Goal: Information Seeking & Learning: Learn about a topic

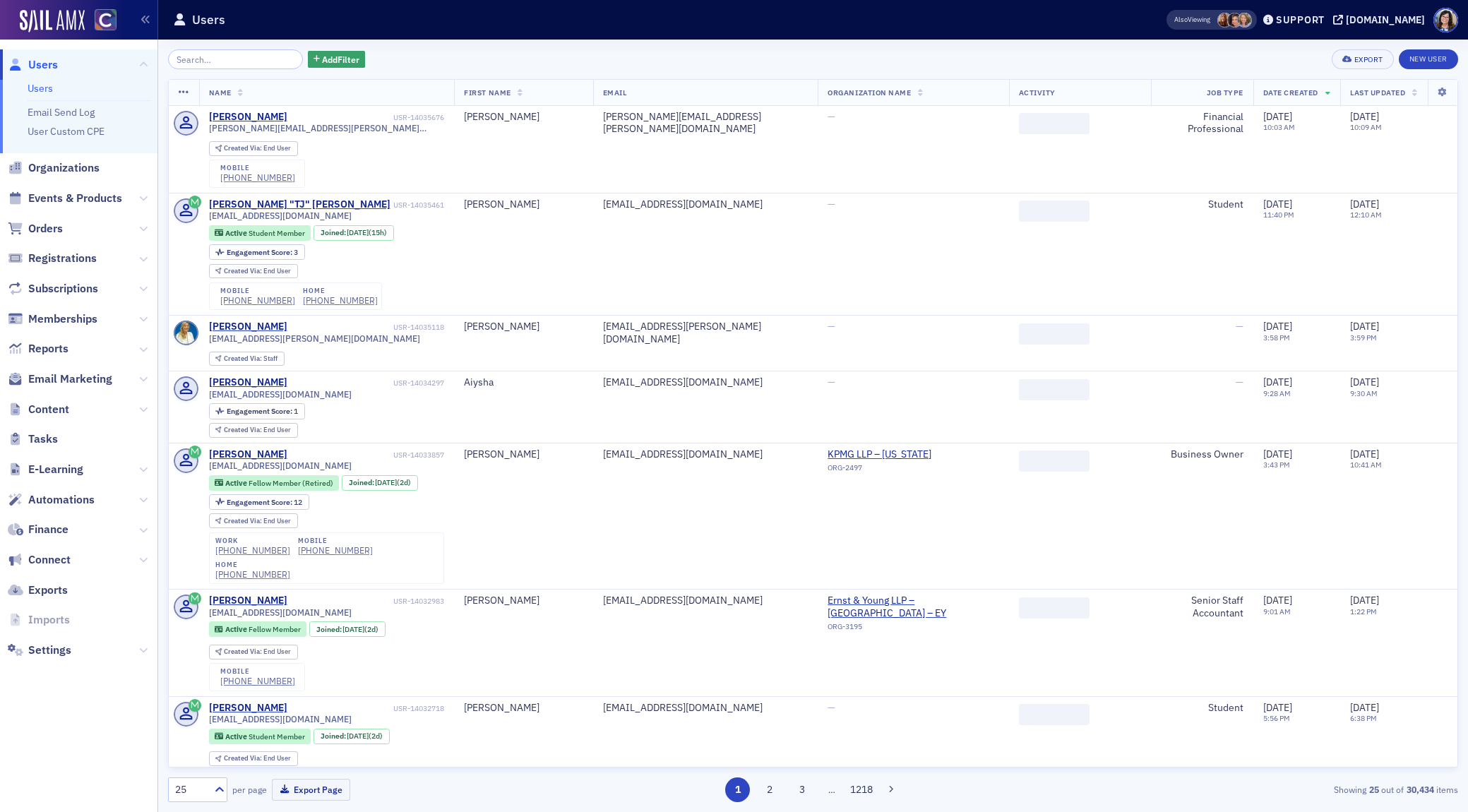
drag, startPoint x: 90, startPoint y: 195, endPoint x: 120, endPoint y: 181, distance: 33.1
click at [92, 193] on span "Events & Products" at bounding box center [75, 199] width 94 height 16
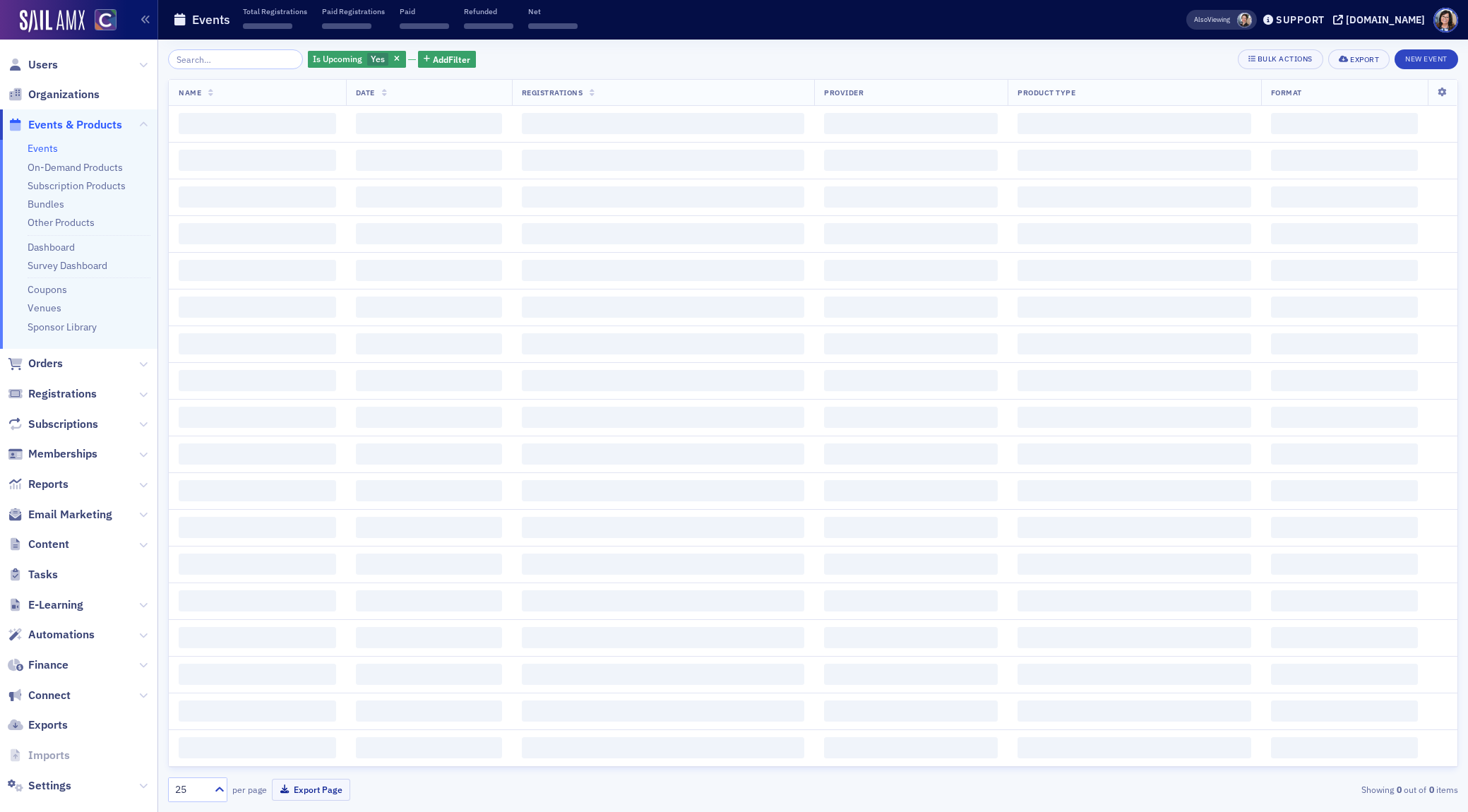
click at [250, 56] on input "search" at bounding box center [235, 59] width 135 height 20
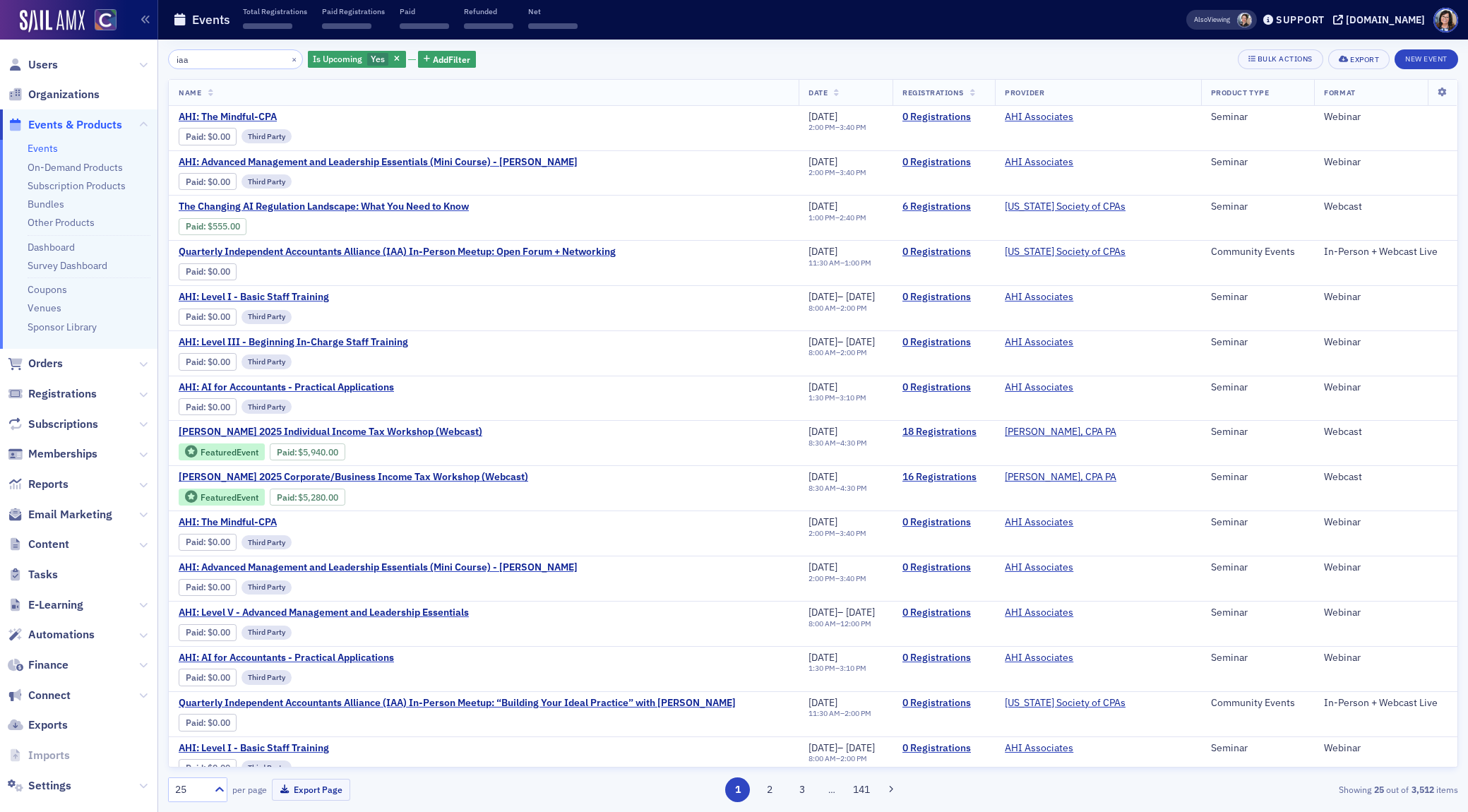
type input "iaa"
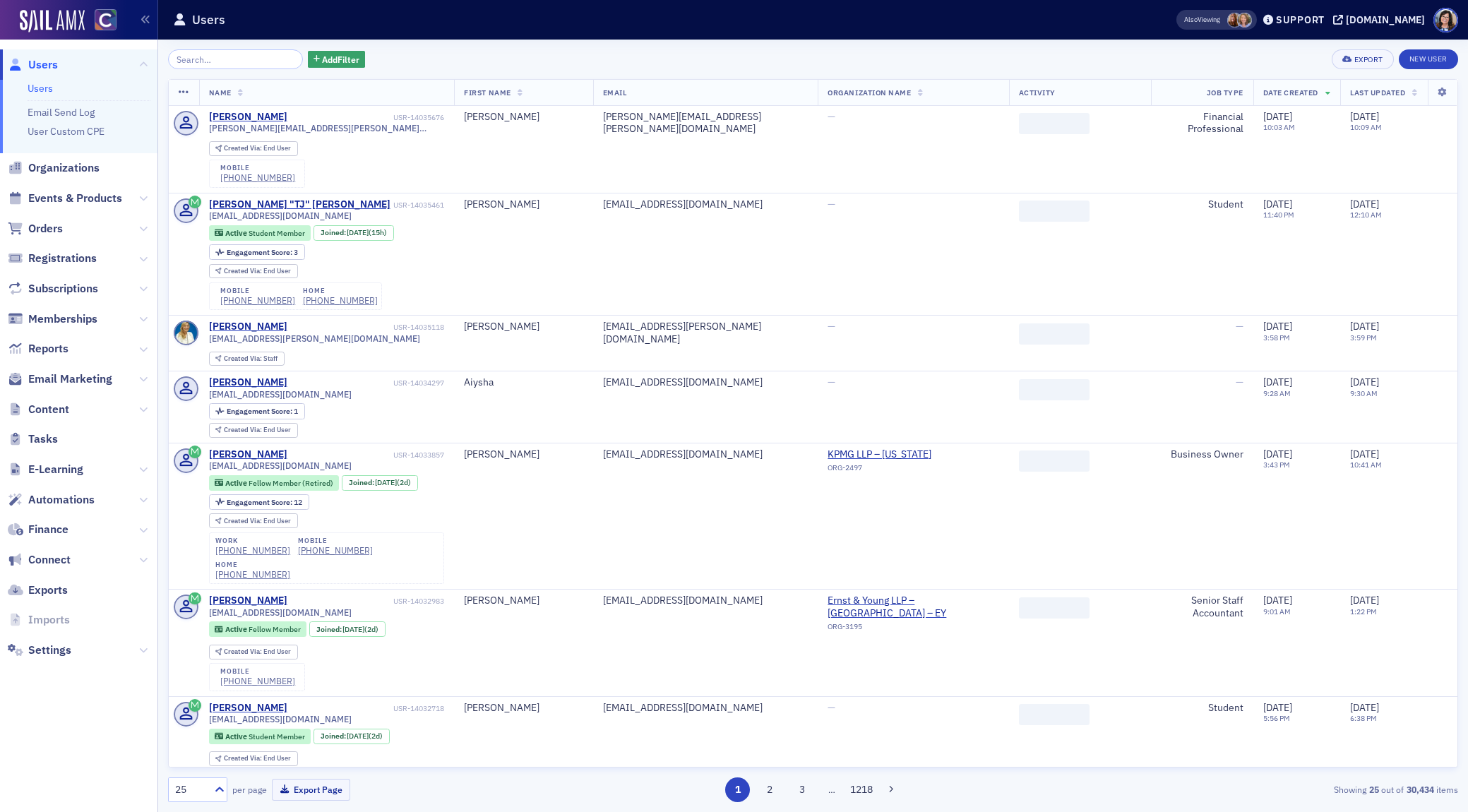
click at [194, 61] on input "search" at bounding box center [235, 59] width 135 height 20
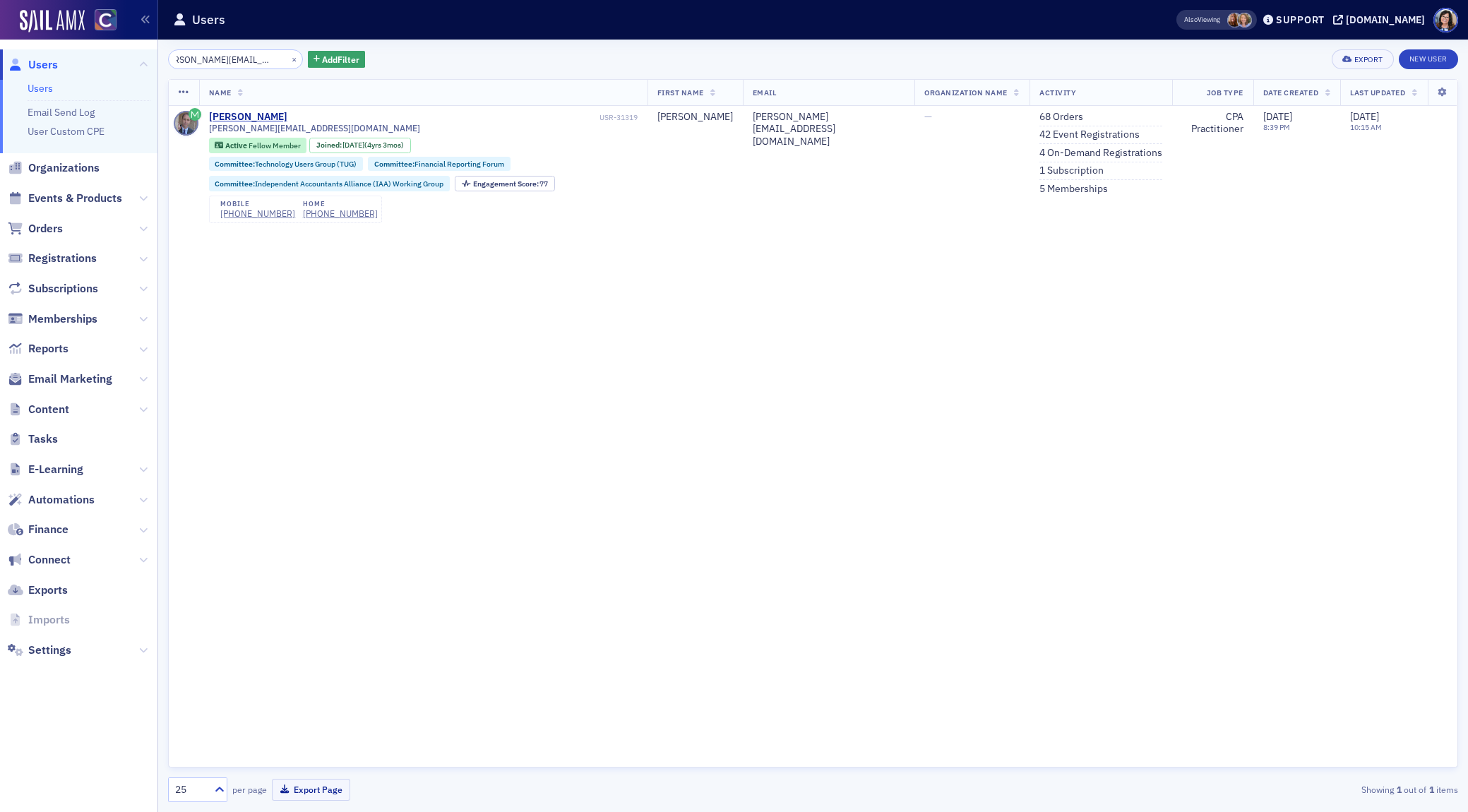
type input "aaron@aaronlpoleycpa.com"
drag, startPoint x: 279, startPoint y: 58, endPoint x: 242, endPoint y: 60, distance: 37.1
click at [288, 59] on button "×" at bounding box center [295, 59] width 13 height 13
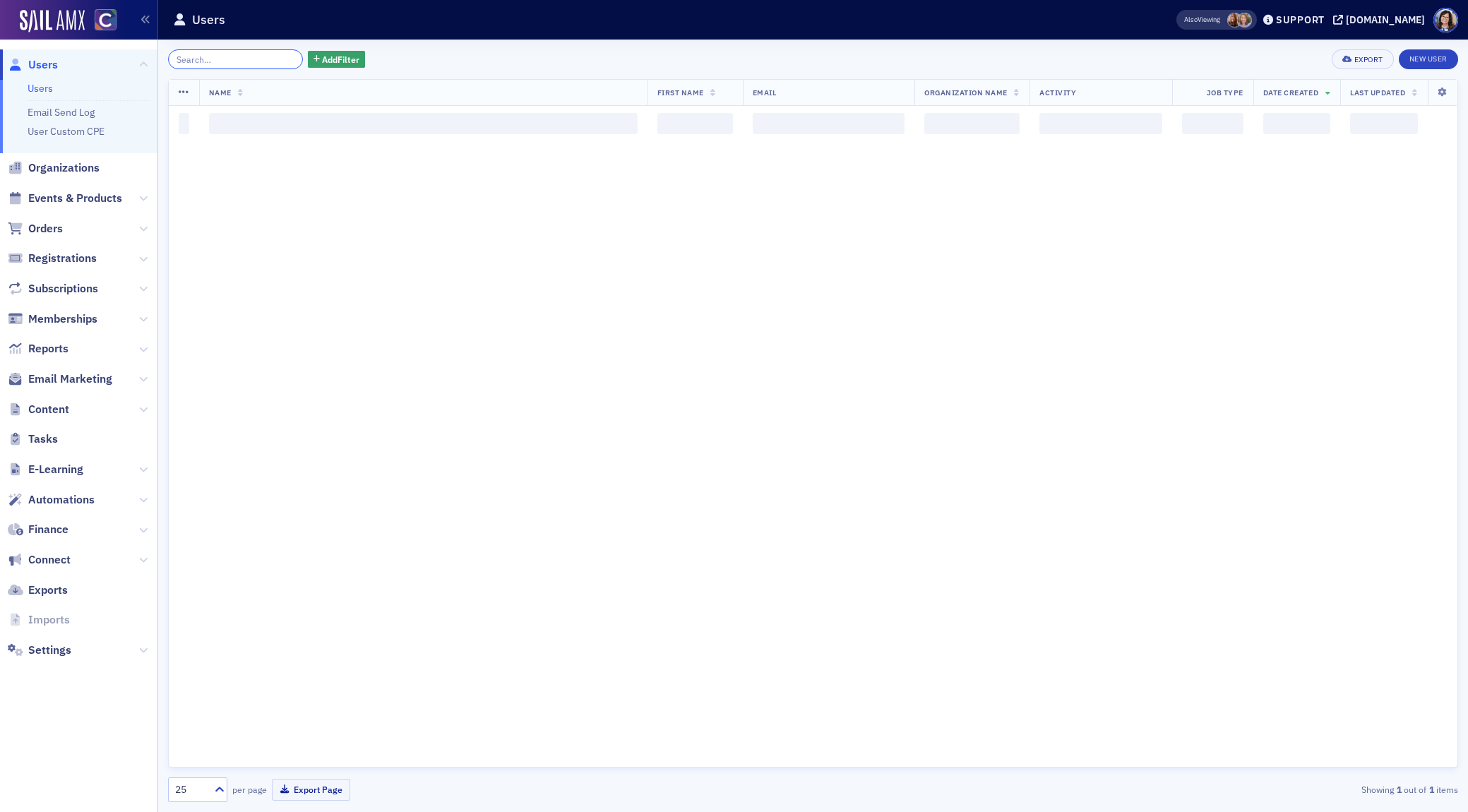
click at [242, 60] on input "search" at bounding box center [235, 59] width 135 height 20
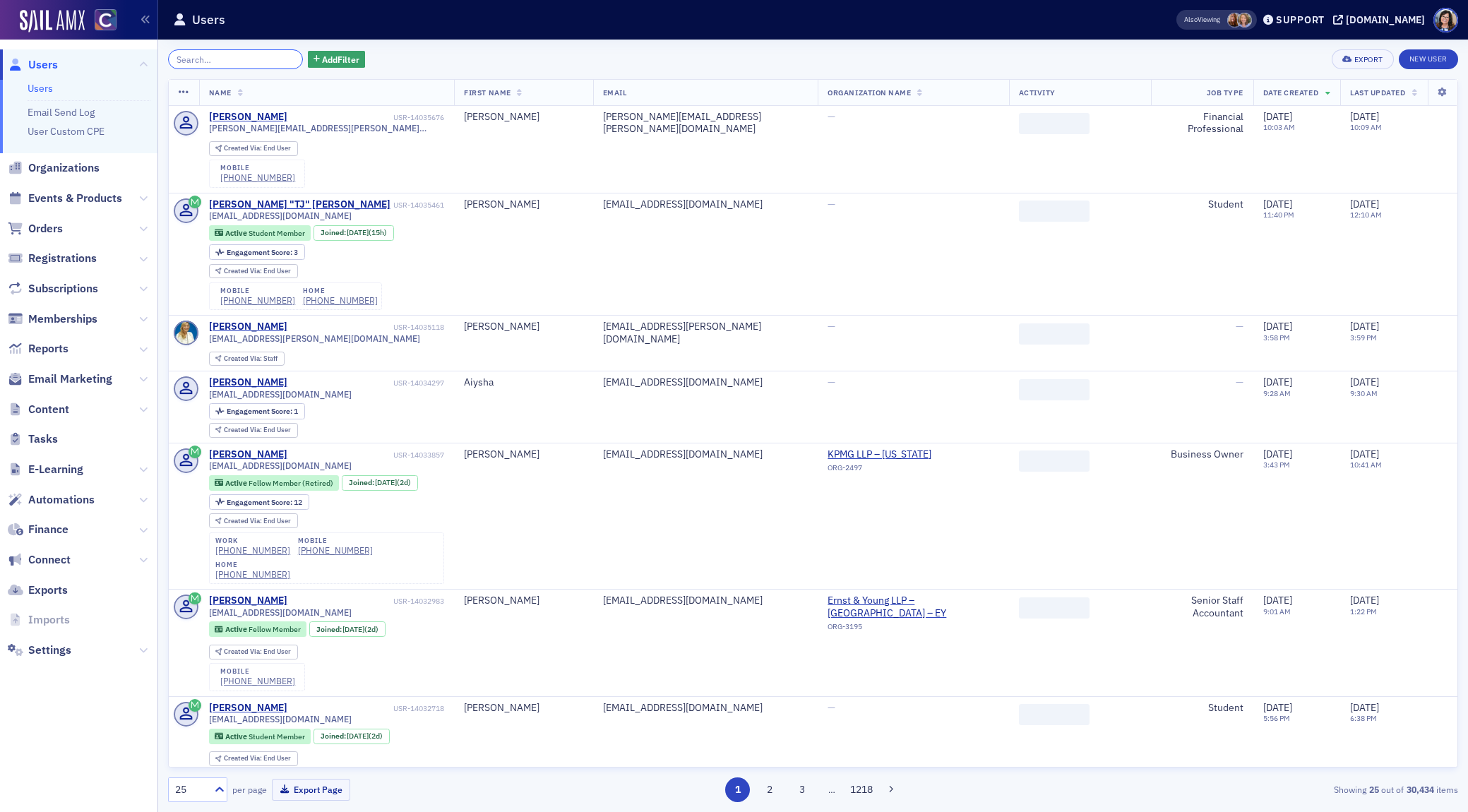
paste input "arcoffeen@buildgx.com"
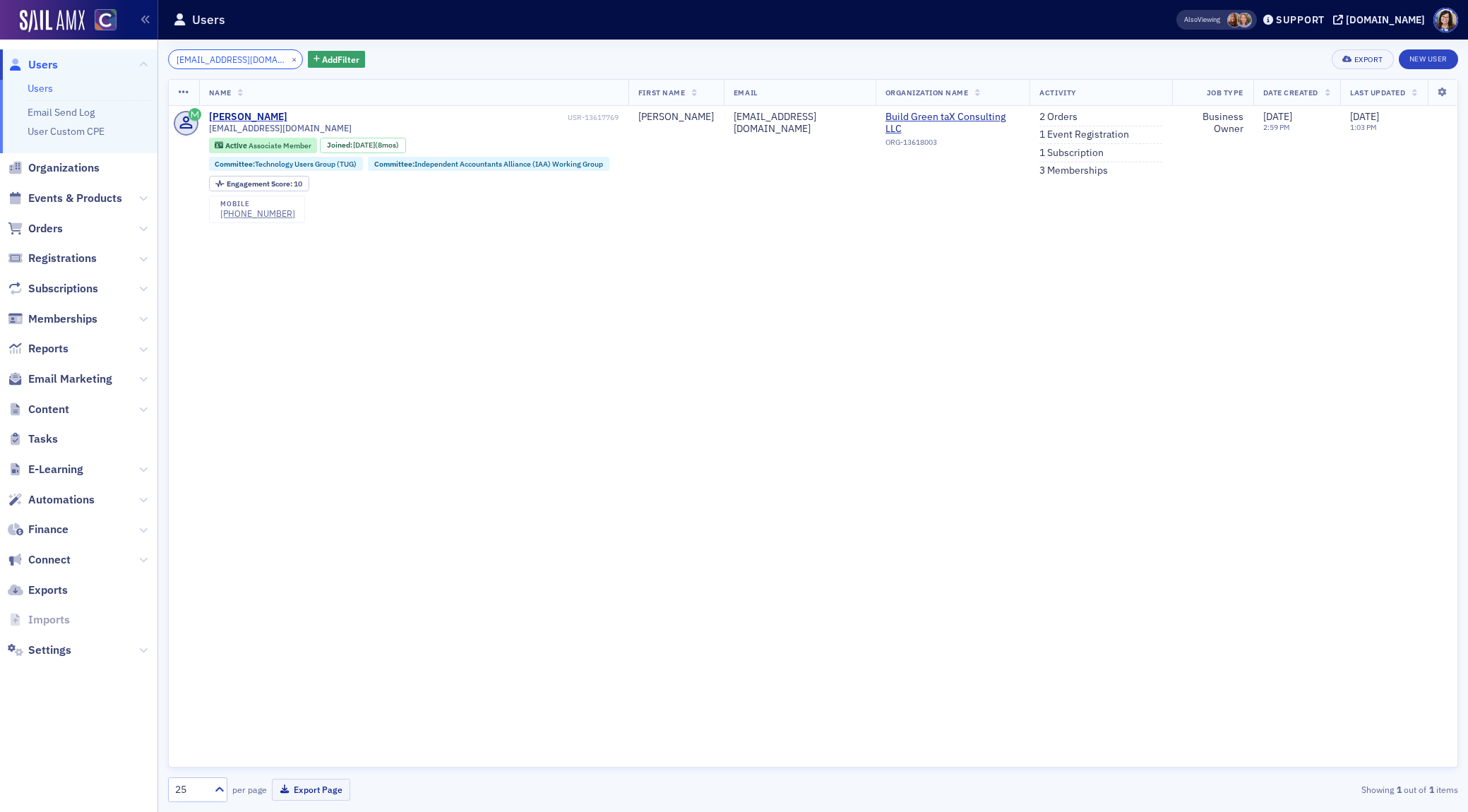
type input "arcoffeen@buildgx.com"
drag, startPoint x: 279, startPoint y: 59, endPoint x: 243, endPoint y: 60, distance: 36.0
click at [288, 59] on button "×" at bounding box center [295, 59] width 13 height 13
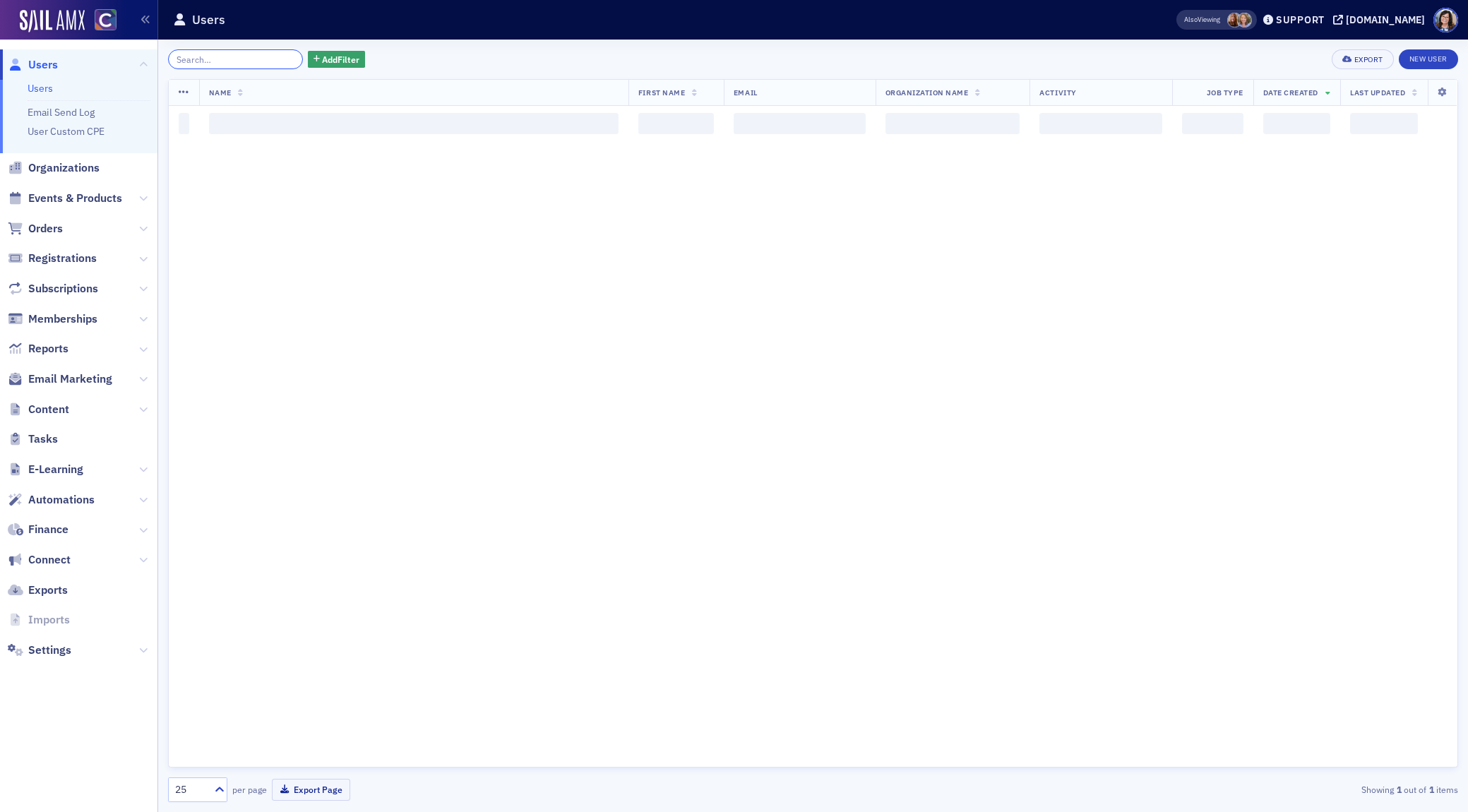
click at [243, 60] on input "search" at bounding box center [235, 59] width 135 height 20
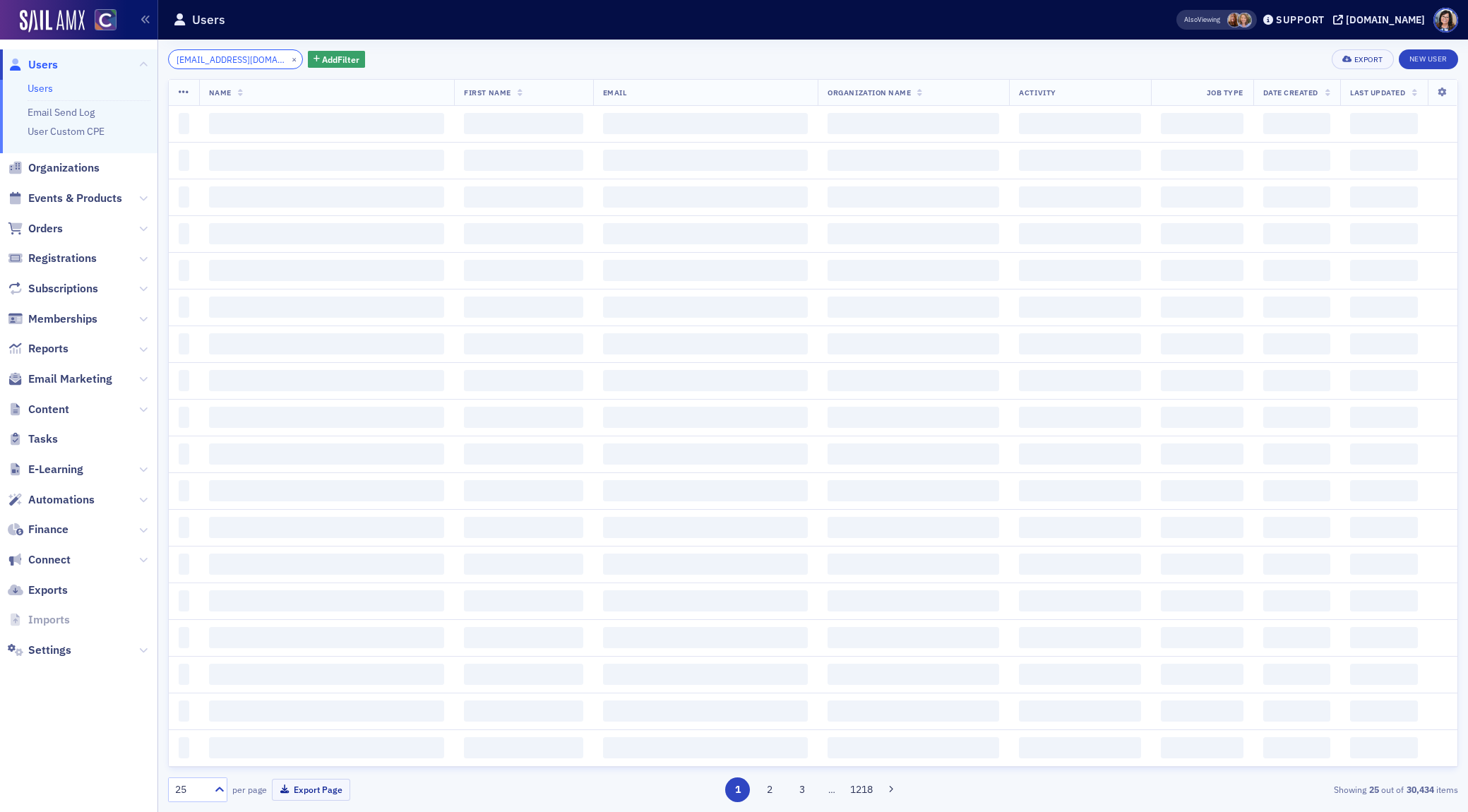
scroll to position [0, 19]
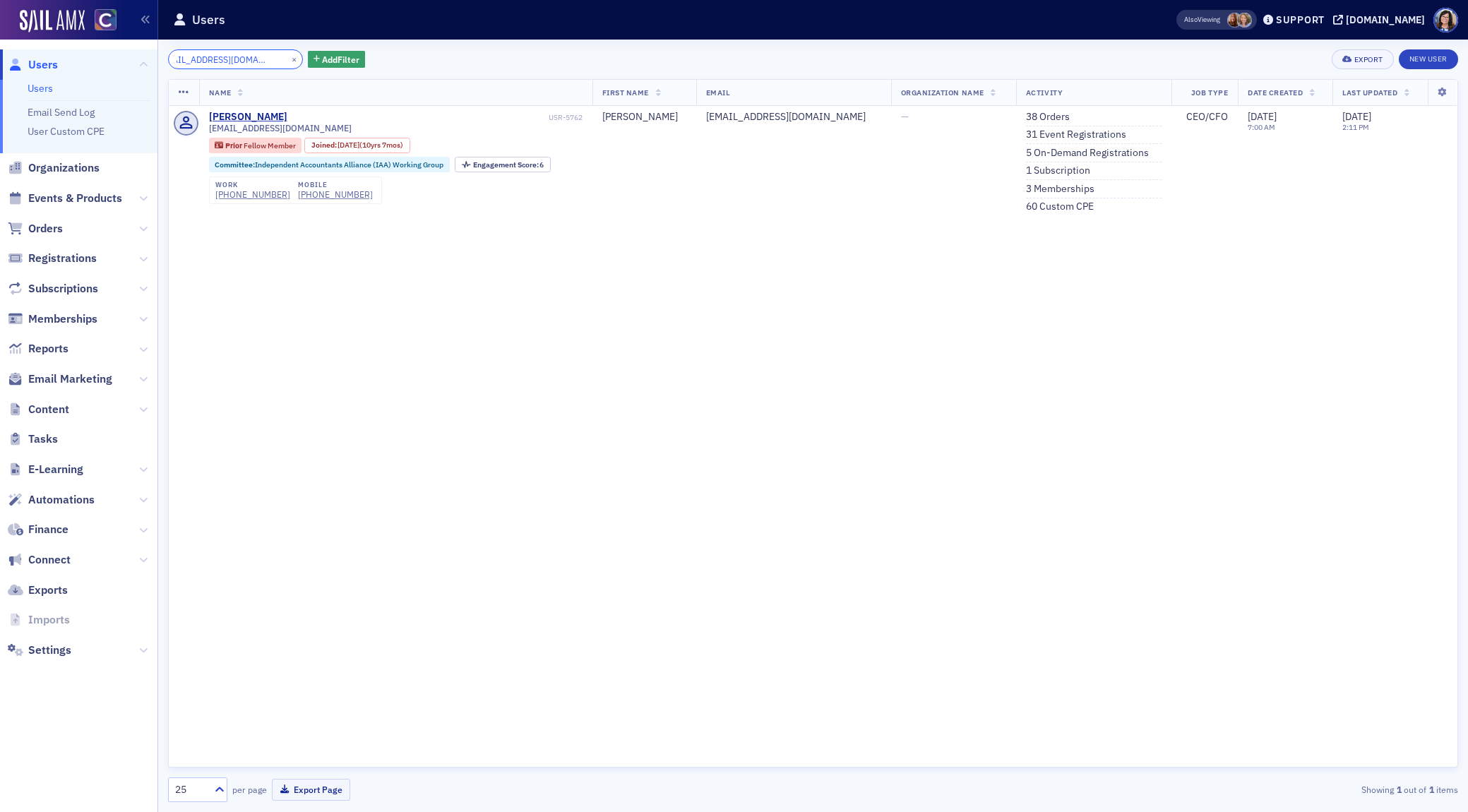
type input "abdul.khan@claconnect.com"
drag, startPoint x: 277, startPoint y: 62, endPoint x: 269, endPoint y: 63, distance: 8.1
click at [288, 62] on button "×" at bounding box center [295, 59] width 13 height 13
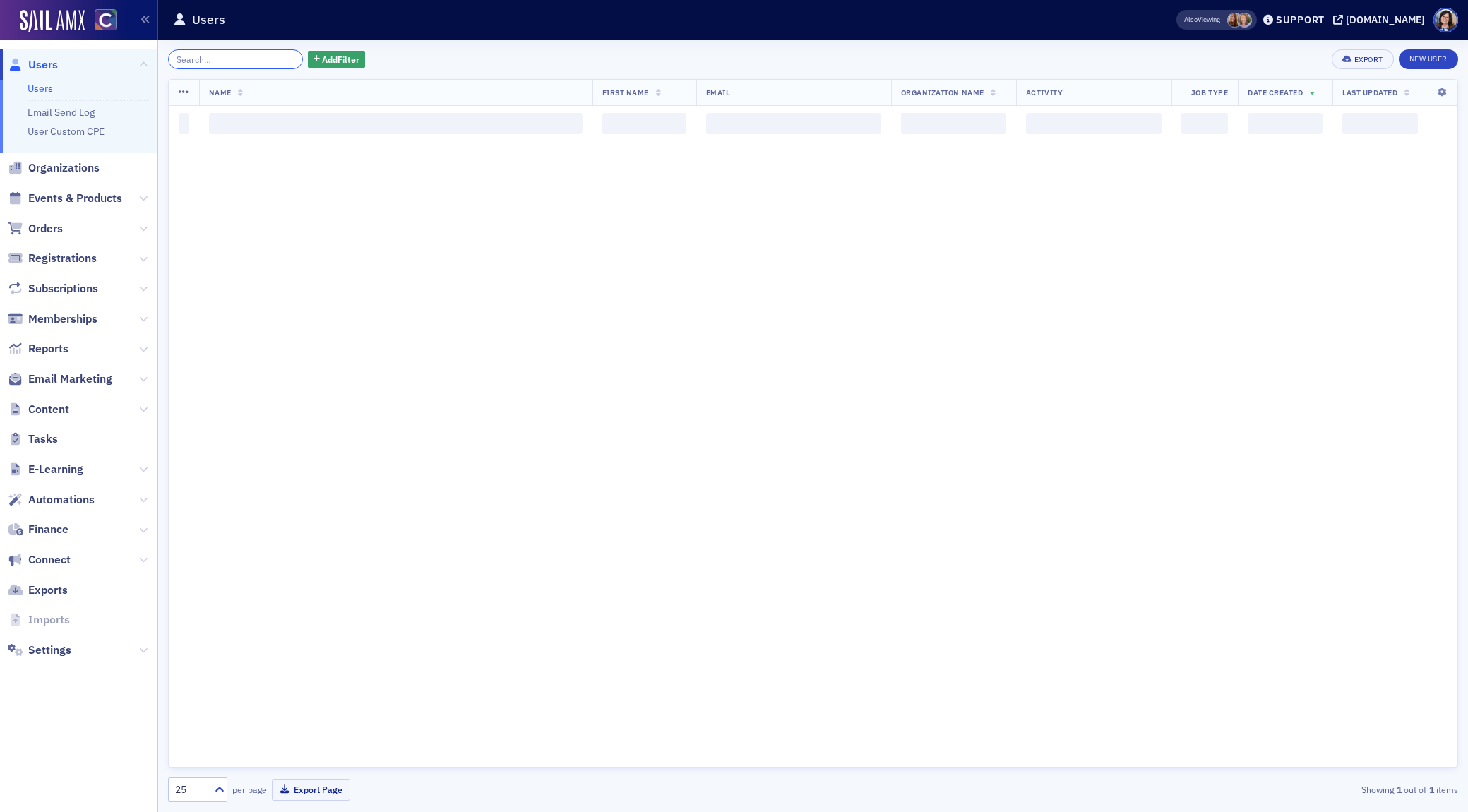
click at [245, 63] on input "search" at bounding box center [235, 59] width 135 height 20
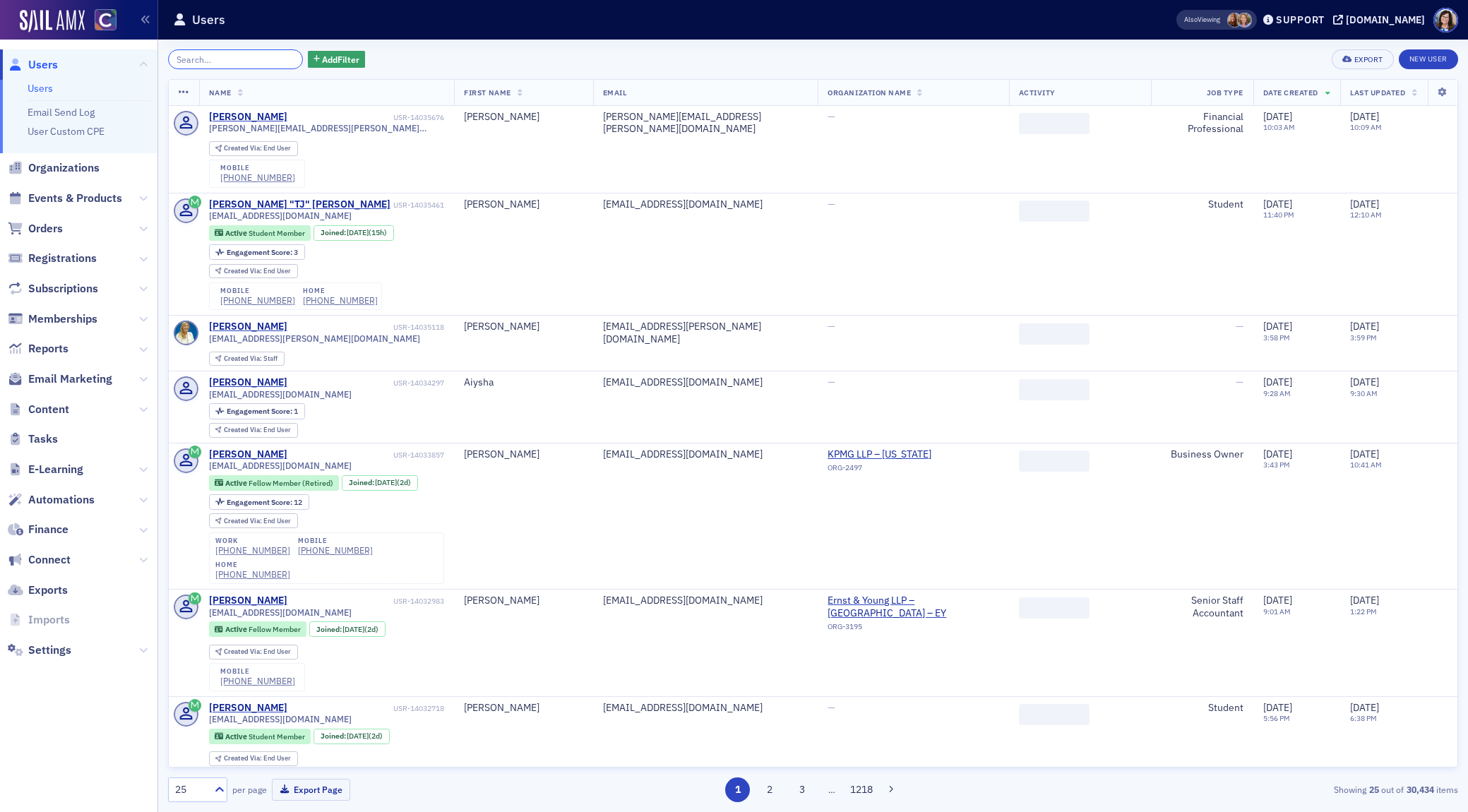
paste input "aallan@langallancpa.com"
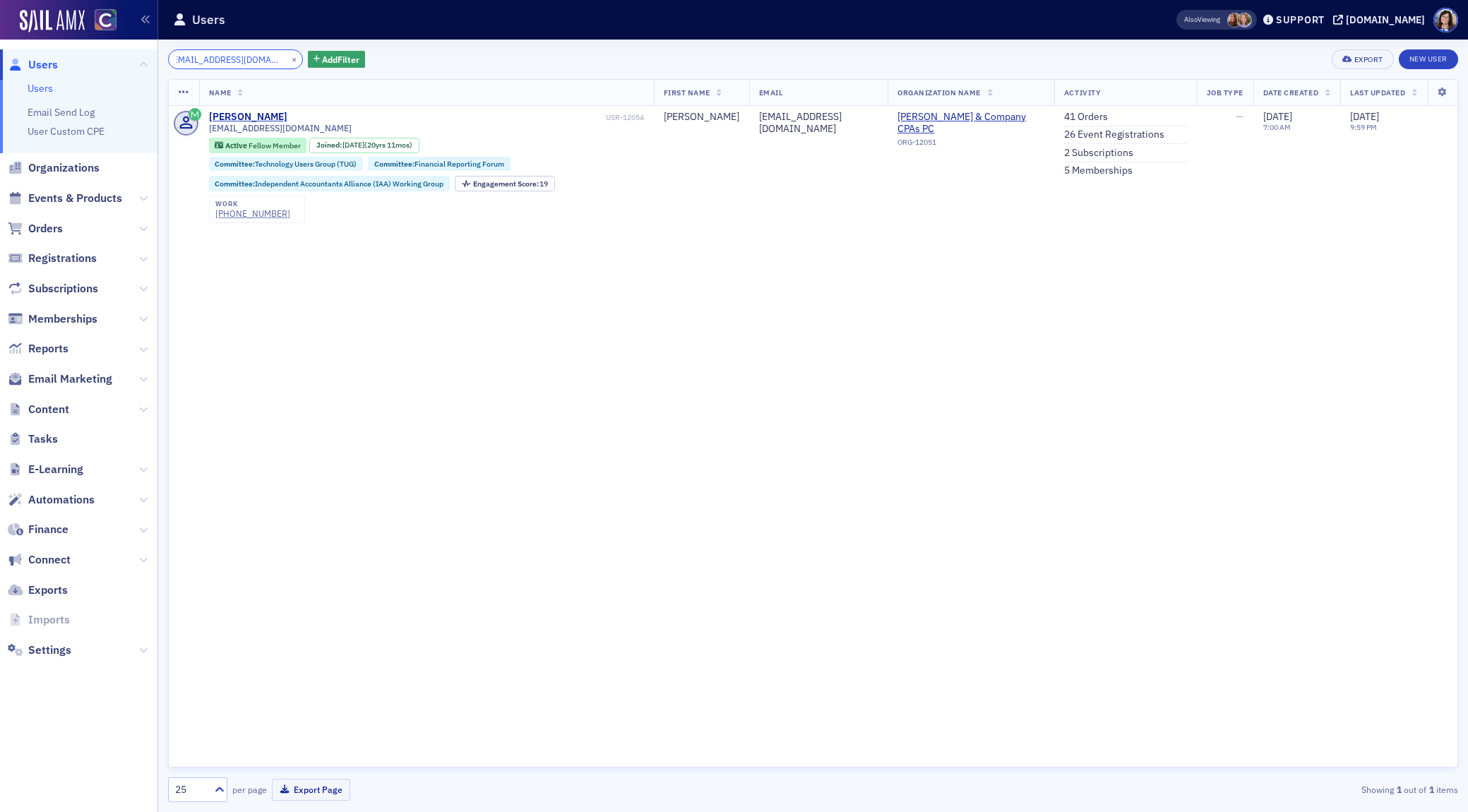
type input "aallan@langallancpa.com"
click at [288, 58] on button "×" at bounding box center [295, 59] width 13 height 13
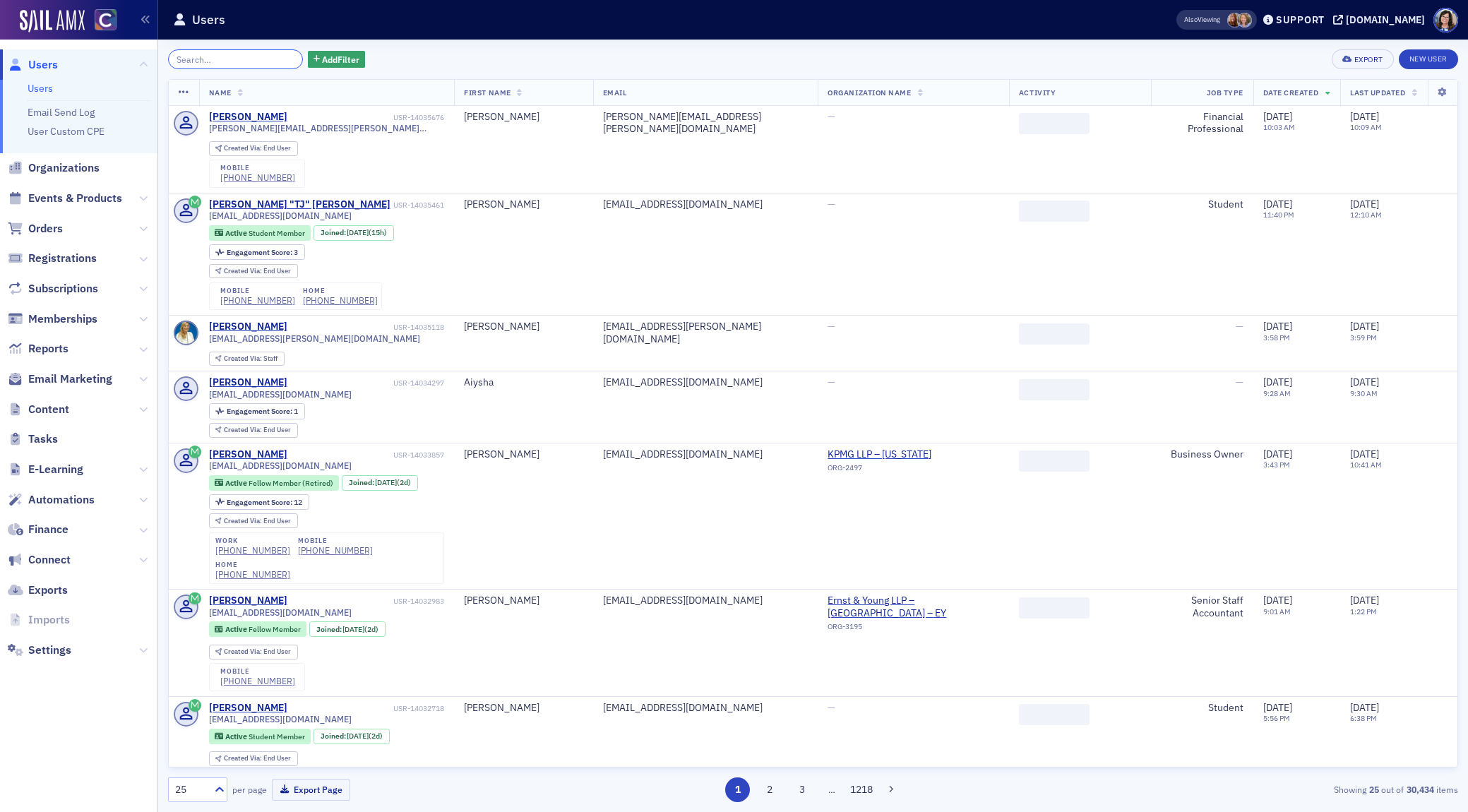
click at [236, 61] on input "search" at bounding box center [235, 59] width 135 height 20
paste input "ali.vance@coordona.com"
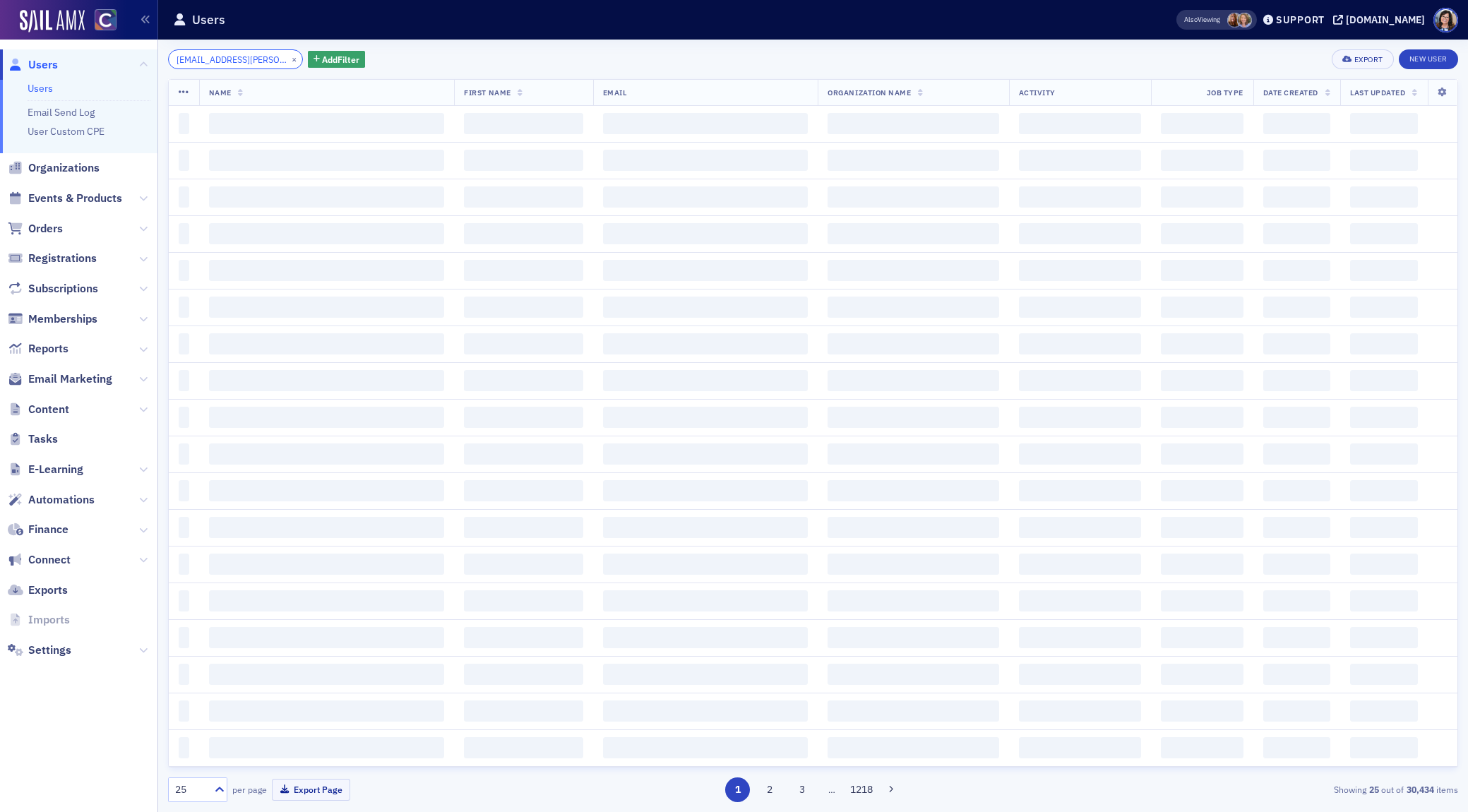
scroll to position [0, 4]
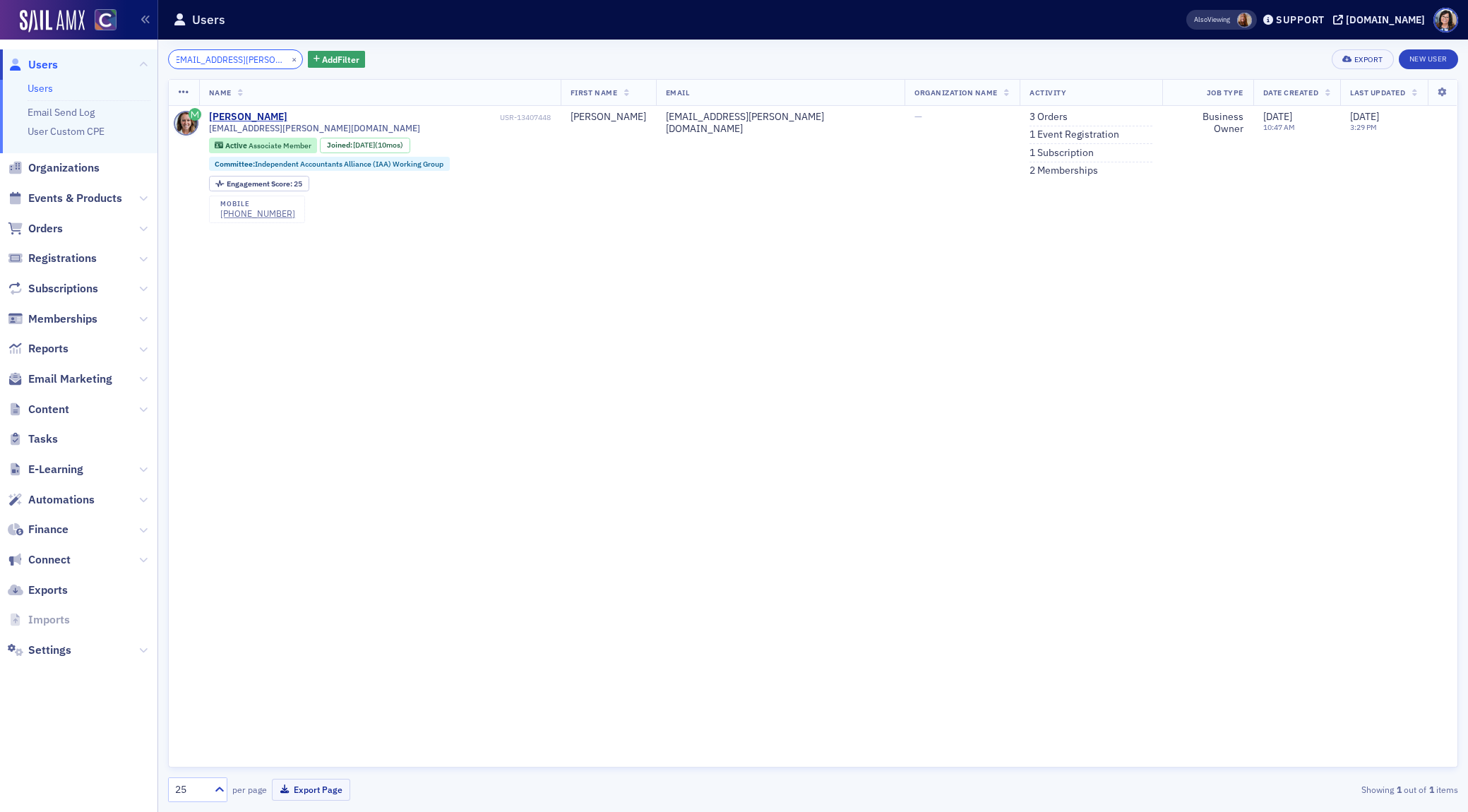
type input "ali.vance@coordona.com"
drag, startPoint x: 276, startPoint y: 58, endPoint x: 248, endPoint y: 56, distance: 28.1
click at [288, 58] on button "×" at bounding box center [295, 59] width 13 height 13
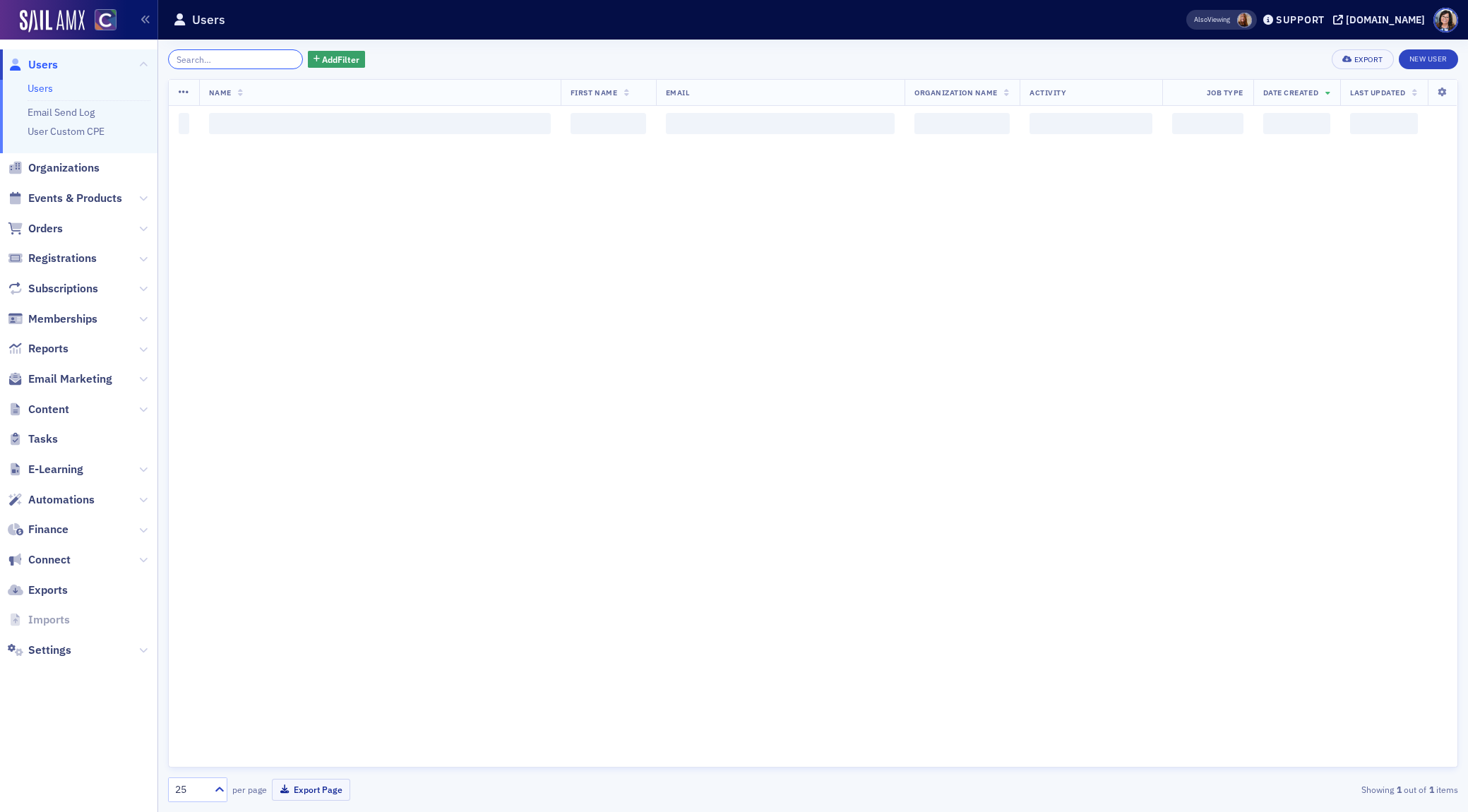
click at [217, 55] on input "search" at bounding box center [235, 59] width 135 height 20
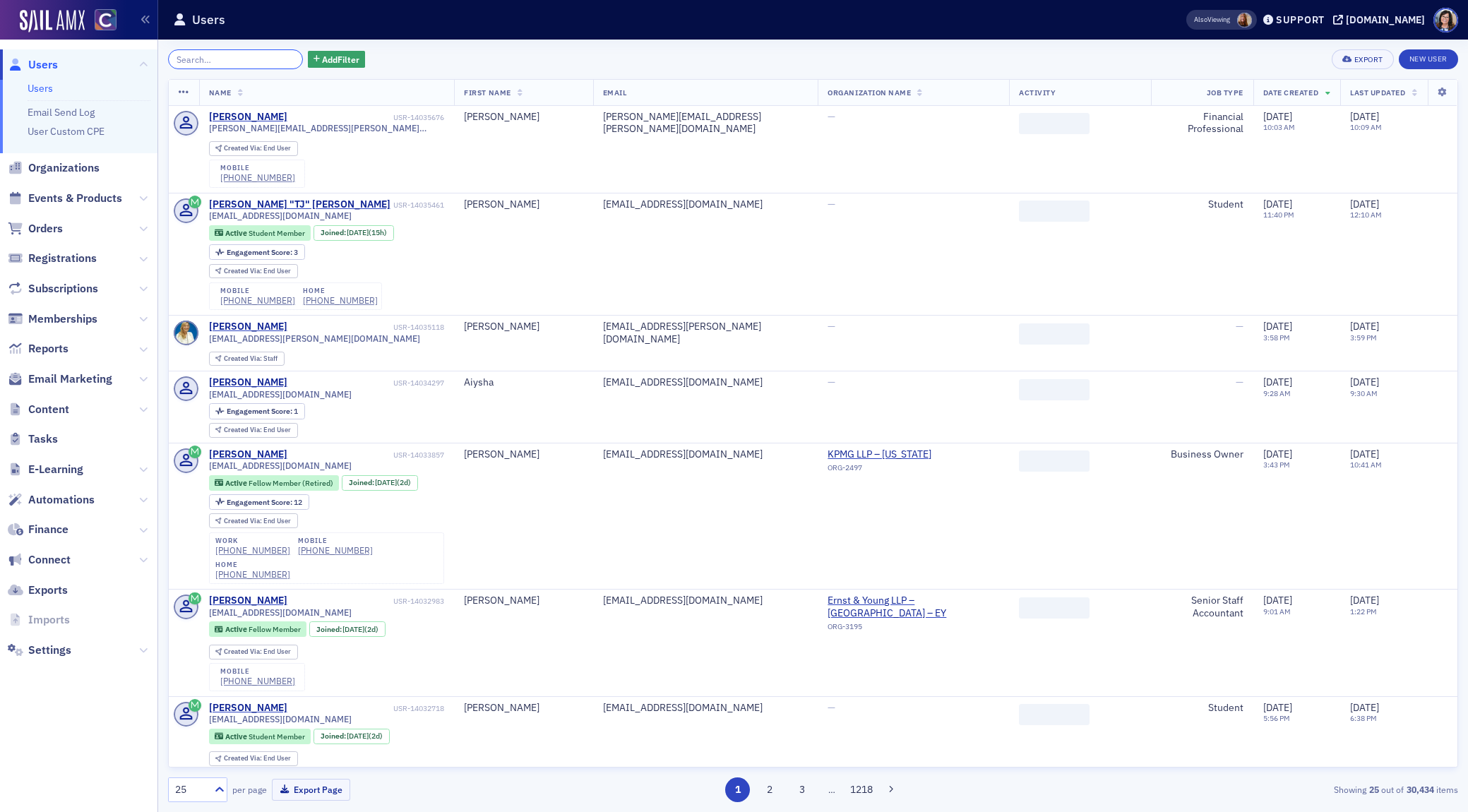
paste input "cross.amber@gmail.com"
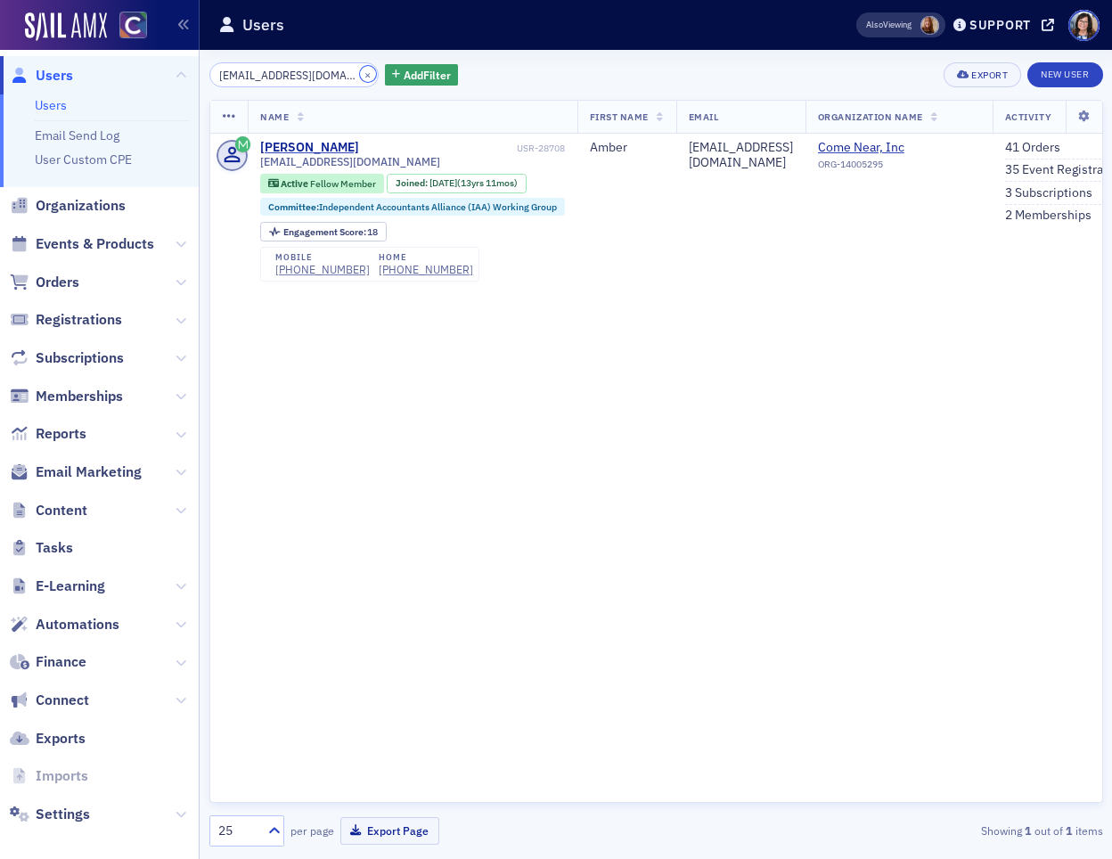
drag, startPoint x: 344, startPoint y: 73, endPoint x: 291, endPoint y: 75, distance: 52.6
click at [329, 74] on div "cross.amber@gmail.com ×" at bounding box center [294, 74] width 170 height 25
click at [290, 75] on input "cross.amber@gmail.com" at bounding box center [294, 74] width 170 height 25
paste input "andrew@schulzadvisory.com"
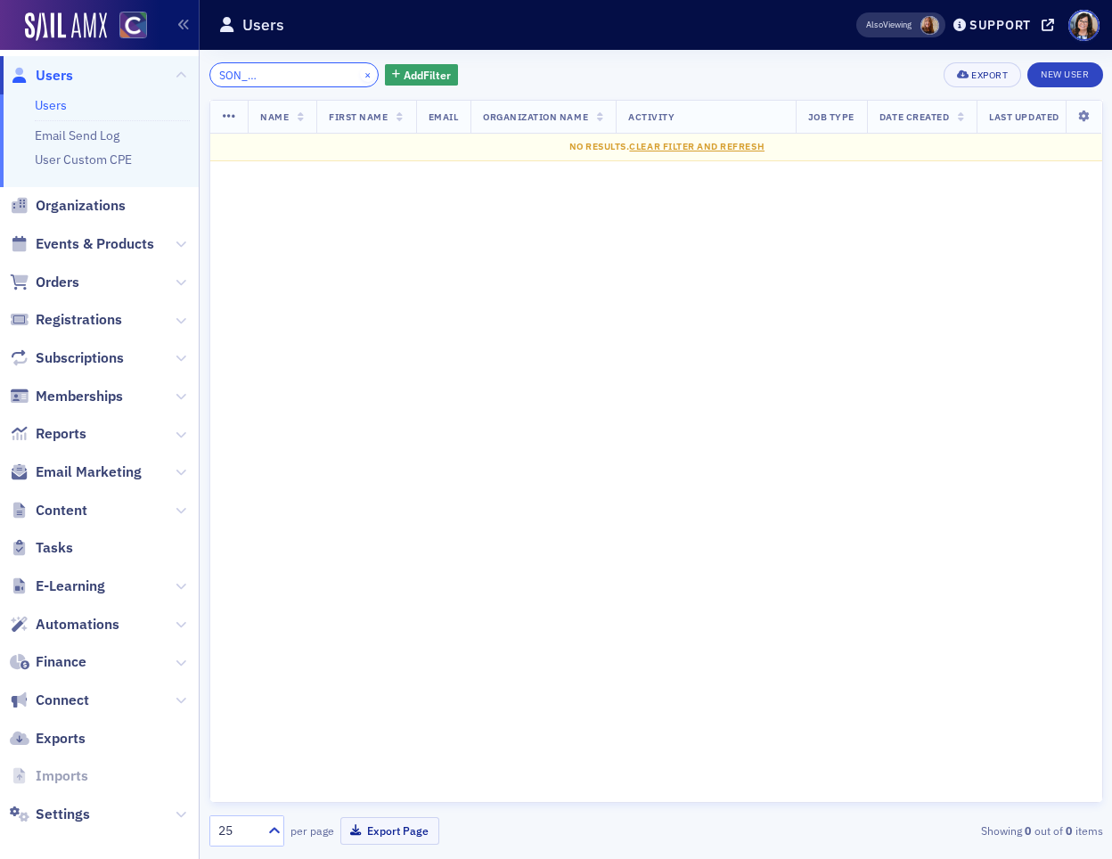
type input "cross.amber@andrew@schulzadvisory.comgmail.com"
click at [360, 73] on button "×" at bounding box center [368, 74] width 16 height 16
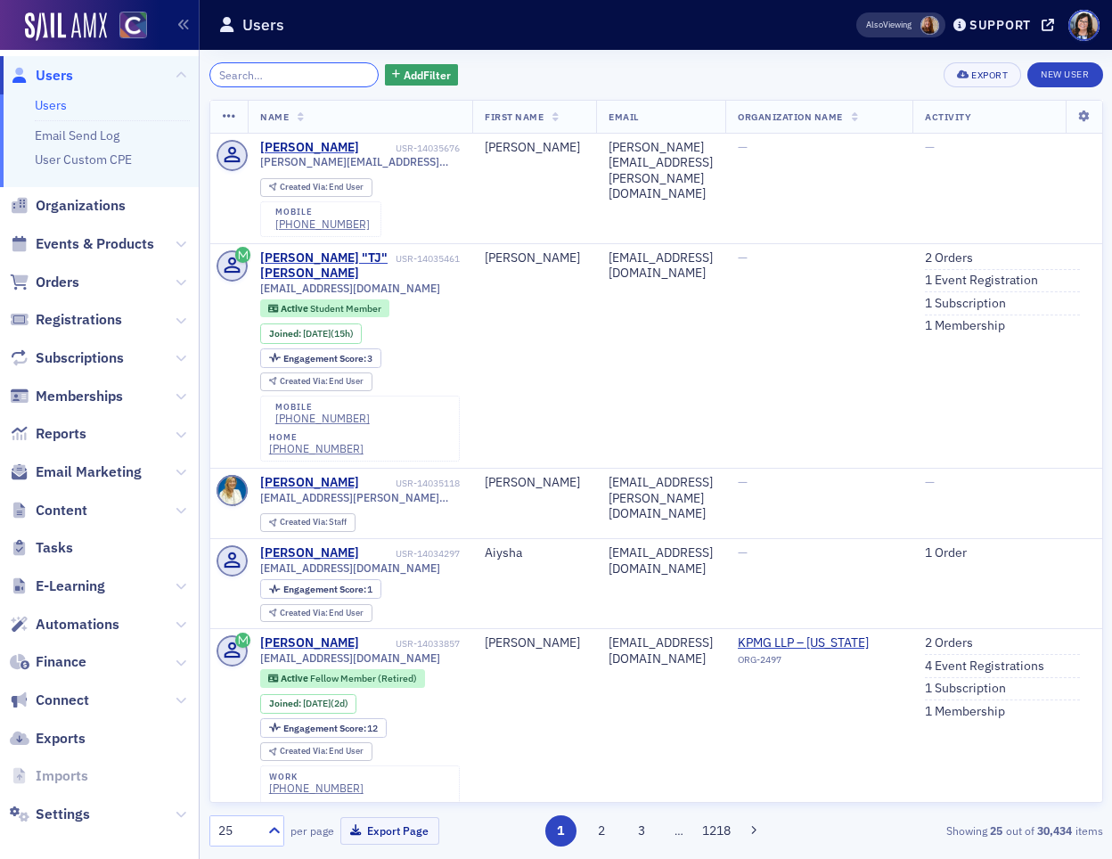
click at [259, 75] on input "search" at bounding box center [294, 74] width 170 height 25
paste input "USR-13523768"
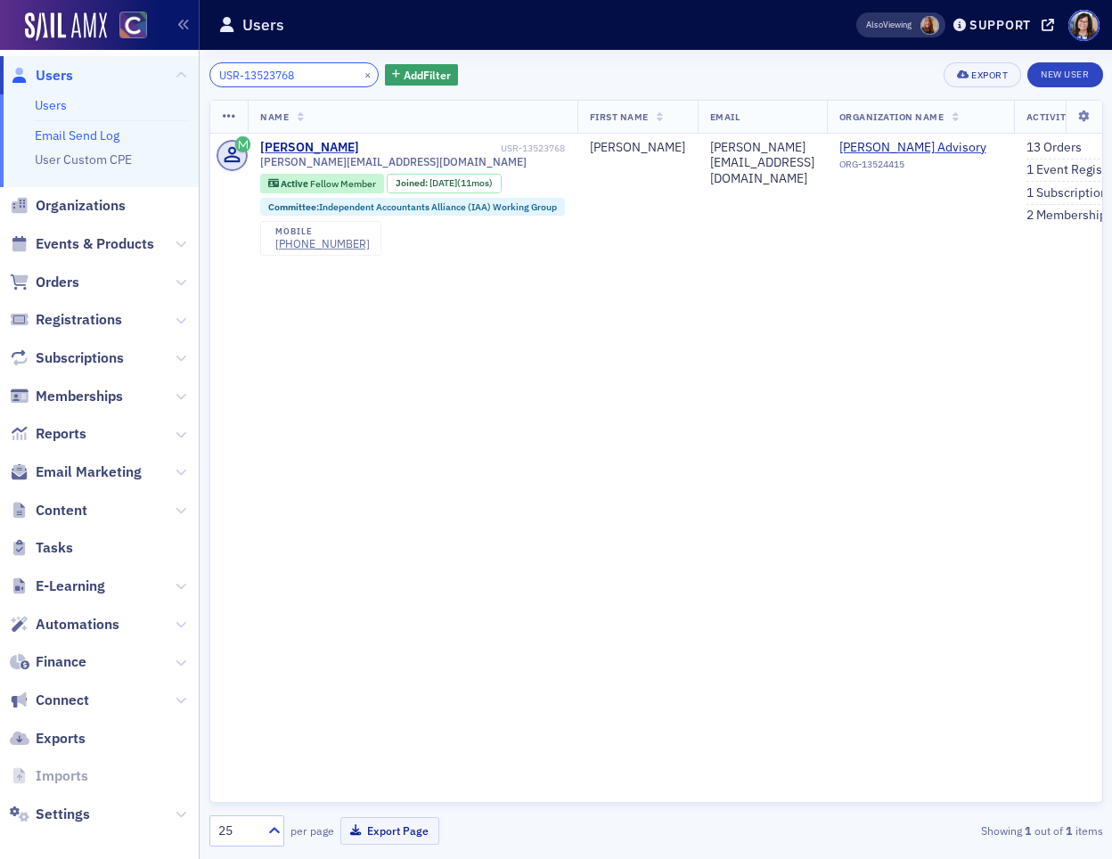
type input "USR-13523768"
click at [360, 73] on button "×" at bounding box center [368, 74] width 16 height 16
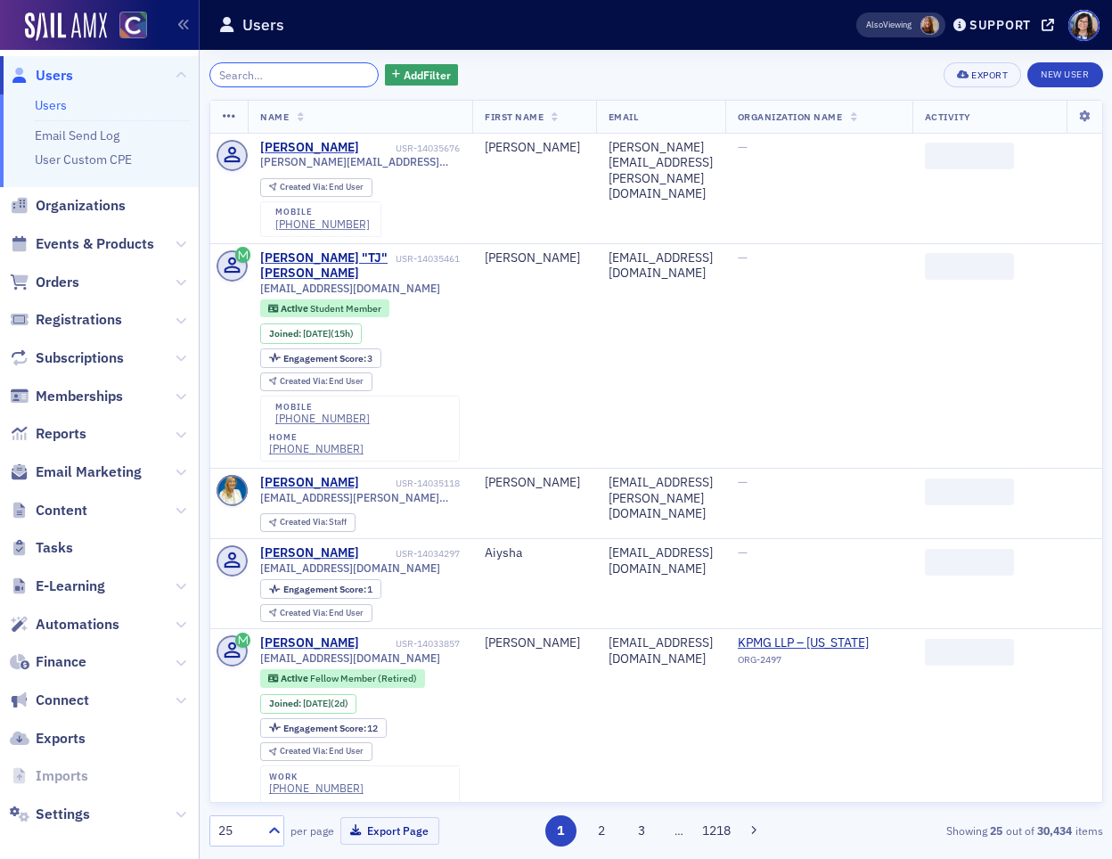
click at [303, 78] on input "search" at bounding box center [294, 74] width 170 height 25
paste input "USR-2478"
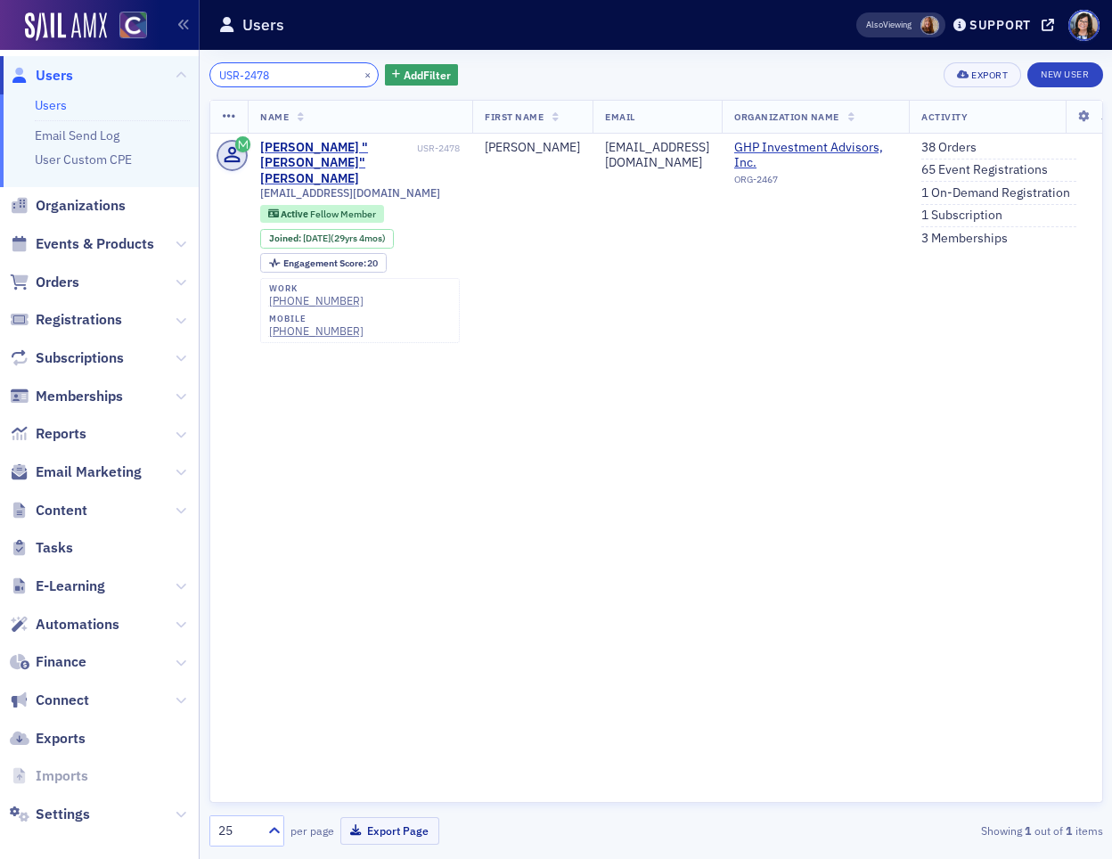
type input "USR-2478"
click at [360, 78] on button "×" at bounding box center [368, 74] width 16 height 16
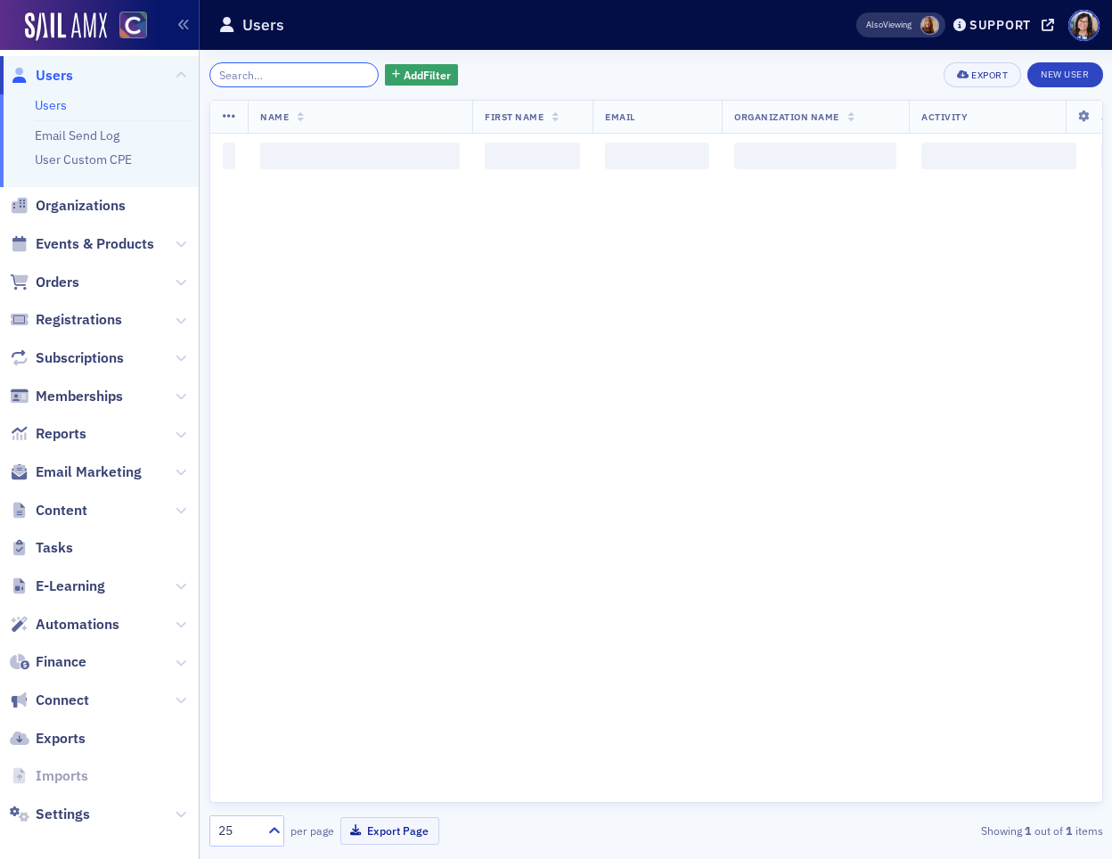
click at [295, 72] on input "search" at bounding box center [294, 74] width 170 height 25
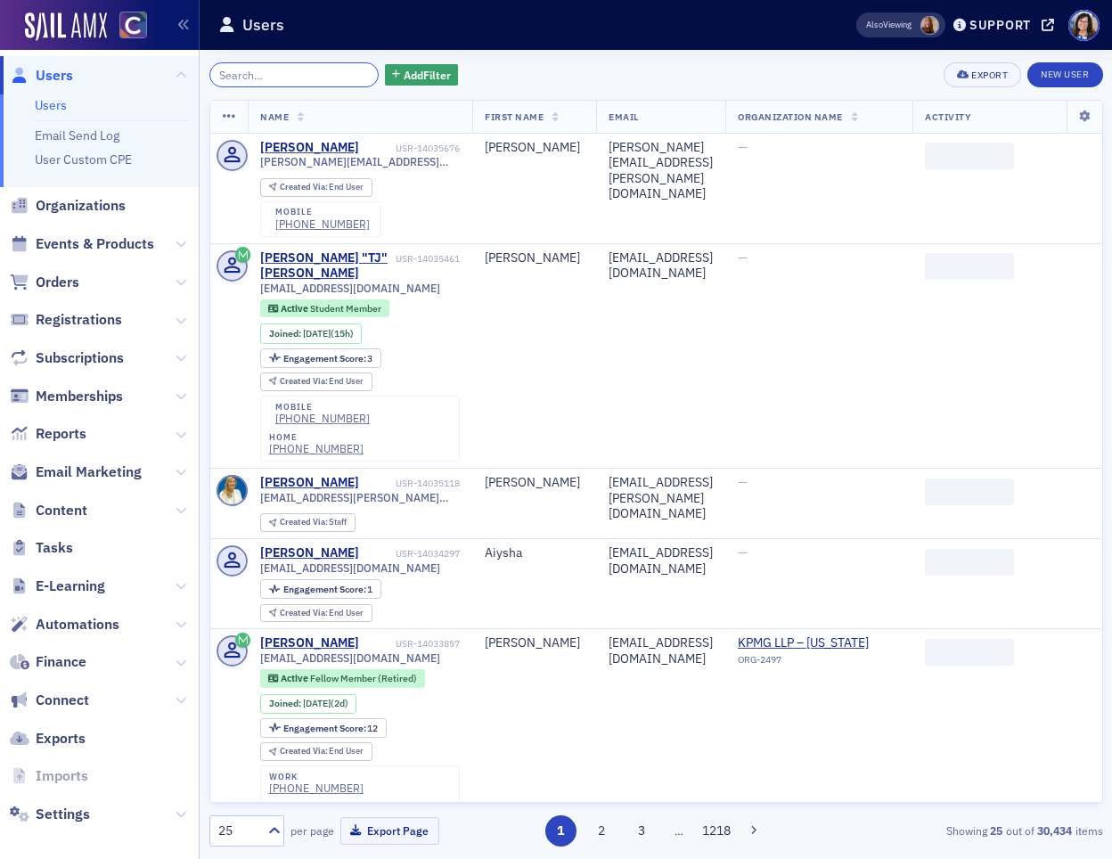
paste input "USR-10032"
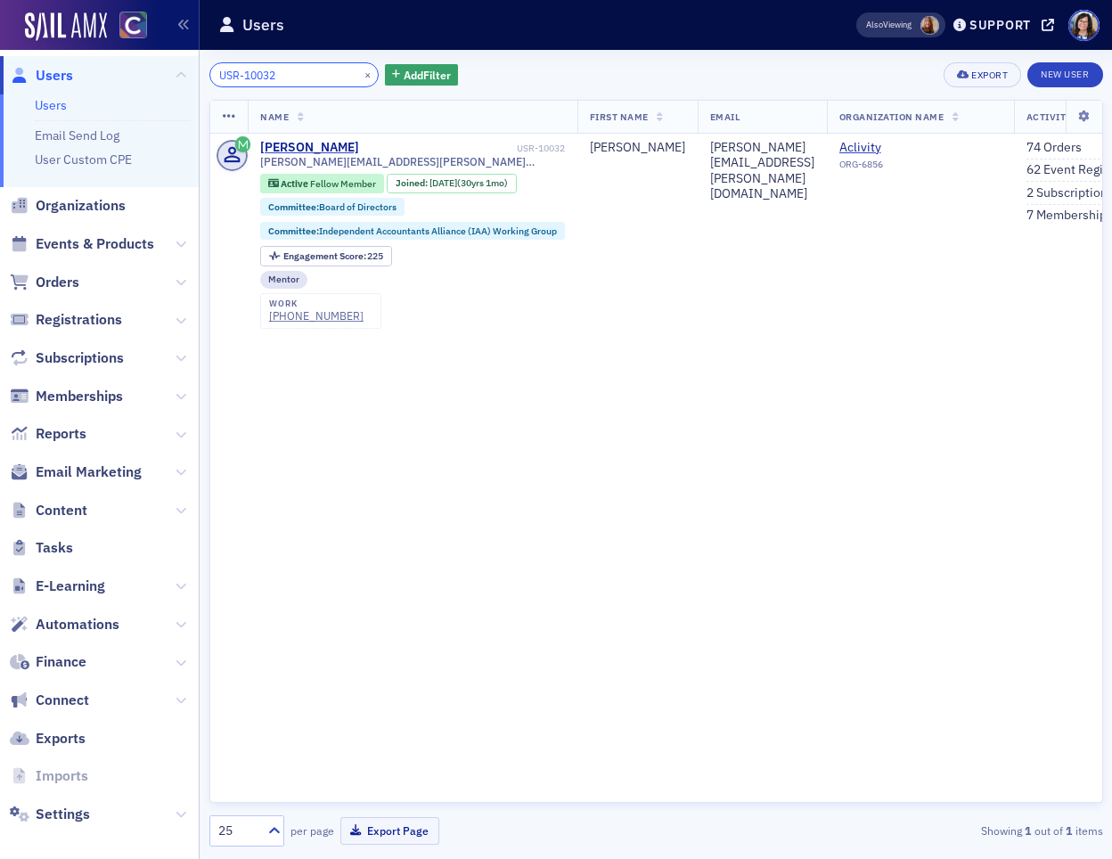
type input "USR-10032"
drag, startPoint x: 344, startPoint y: 75, endPoint x: 311, endPoint y: 78, distance: 33.1
click at [360, 75] on button "×" at bounding box center [368, 74] width 16 height 16
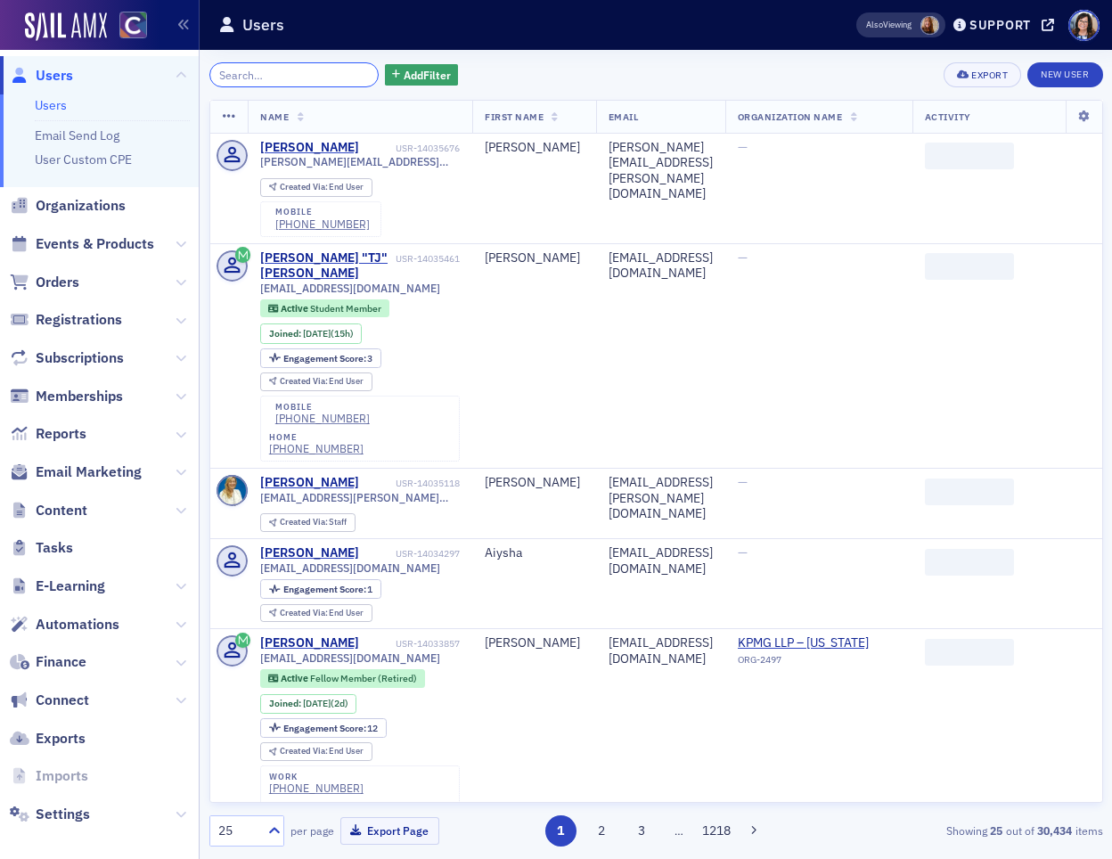
click at [308, 78] on input "search" at bounding box center [294, 74] width 170 height 25
paste input "USR-5934"
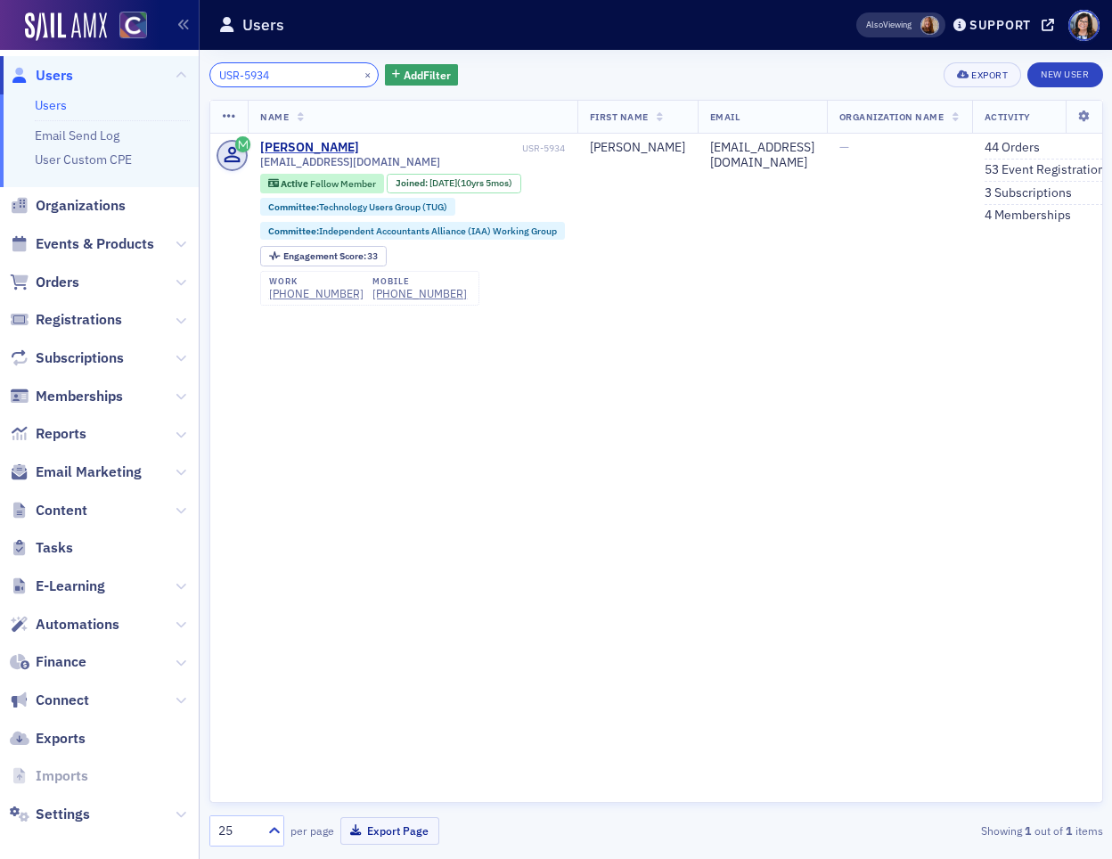
type input "USR-5934"
drag, startPoint x: 344, startPoint y: 75, endPoint x: 298, endPoint y: 74, distance: 46.3
click at [360, 75] on button "×" at bounding box center [368, 74] width 16 height 16
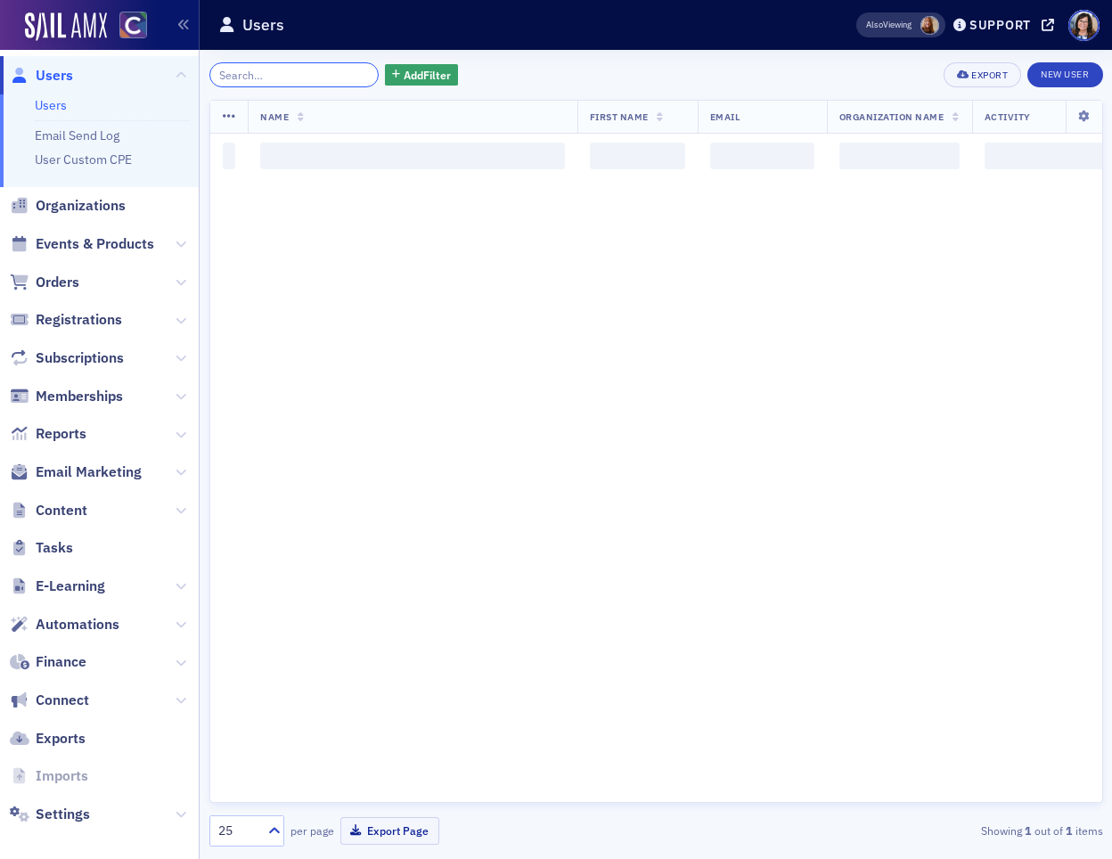
click at [298, 74] on input "search" at bounding box center [294, 74] width 170 height 25
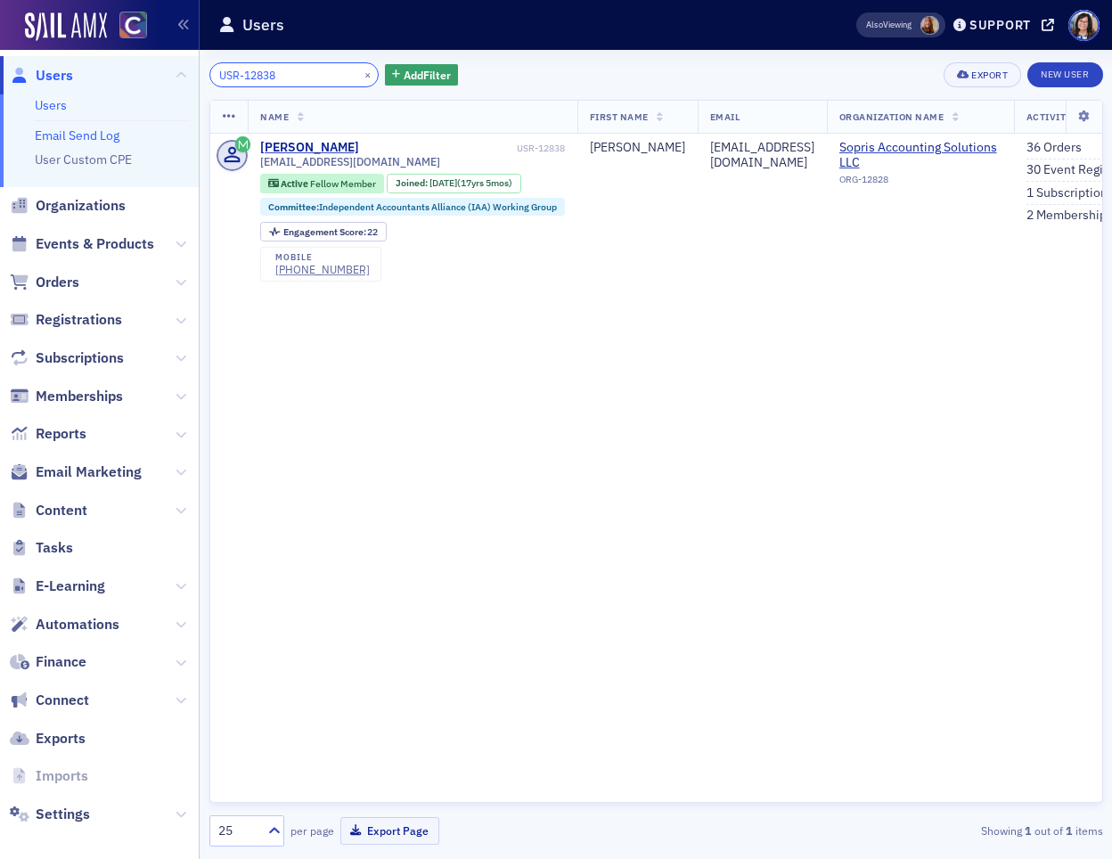
type input "USR-12838"
click at [360, 75] on button "×" at bounding box center [368, 74] width 16 height 16
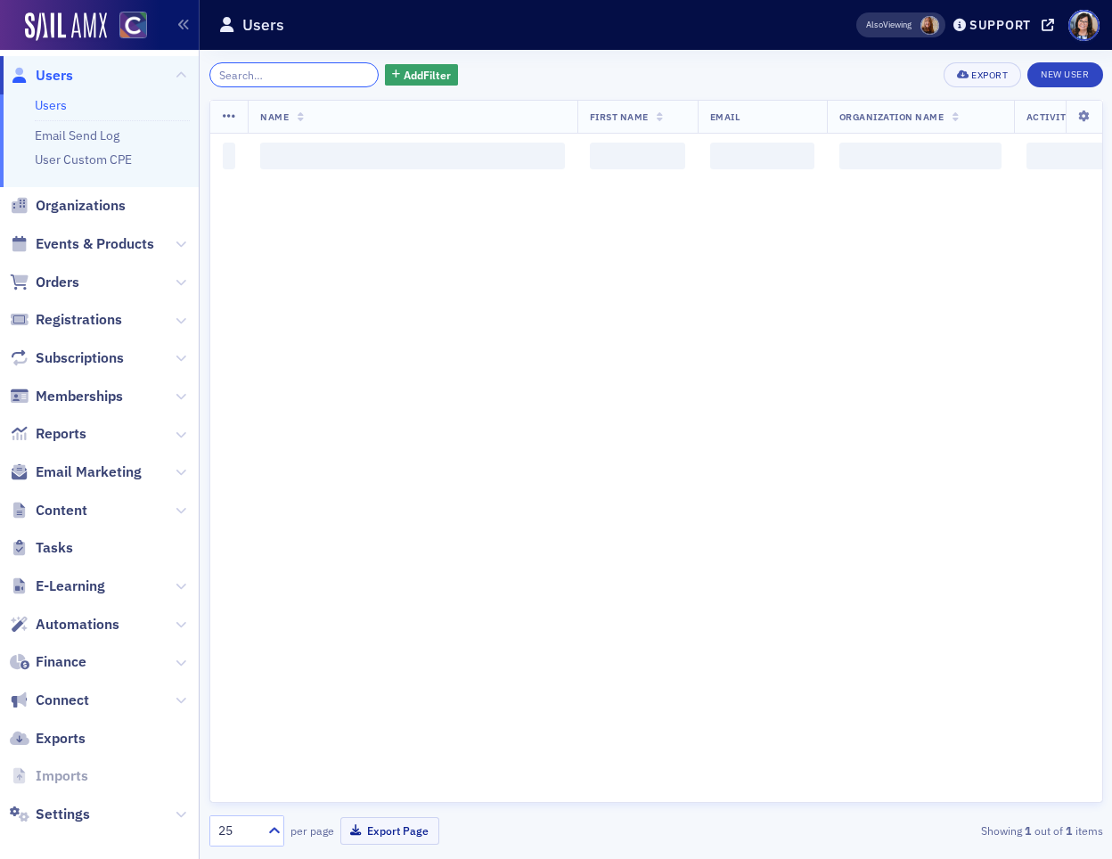
click at [303, 77] on input "search" at bounding box center [294, 74] width 170 height 25
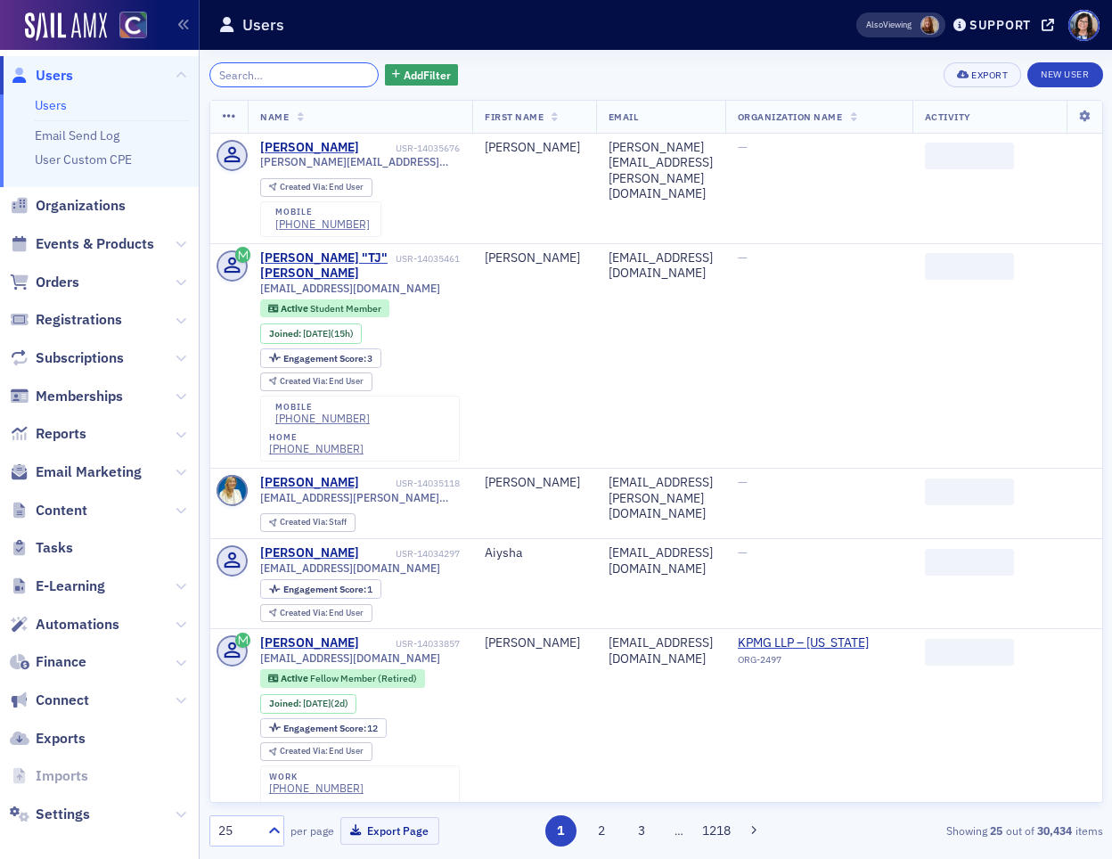
paste input "USR-32744"
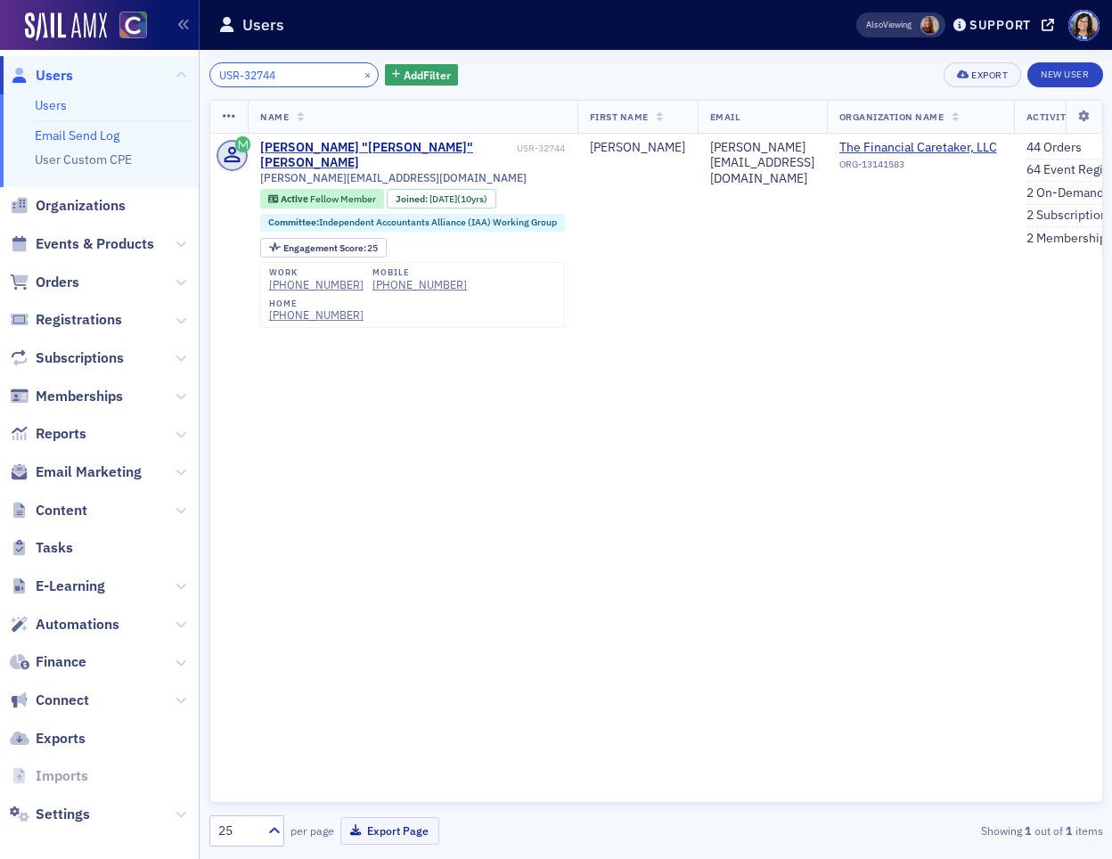
type input "USR-32744"
drag, startPoint x: 348, startPoint y: 71, endPoint x: 314, endPoint y: 74, distance: 34.0
click at [360, 71] on button "×" at bounding box center [368, 74] width 16 height 16
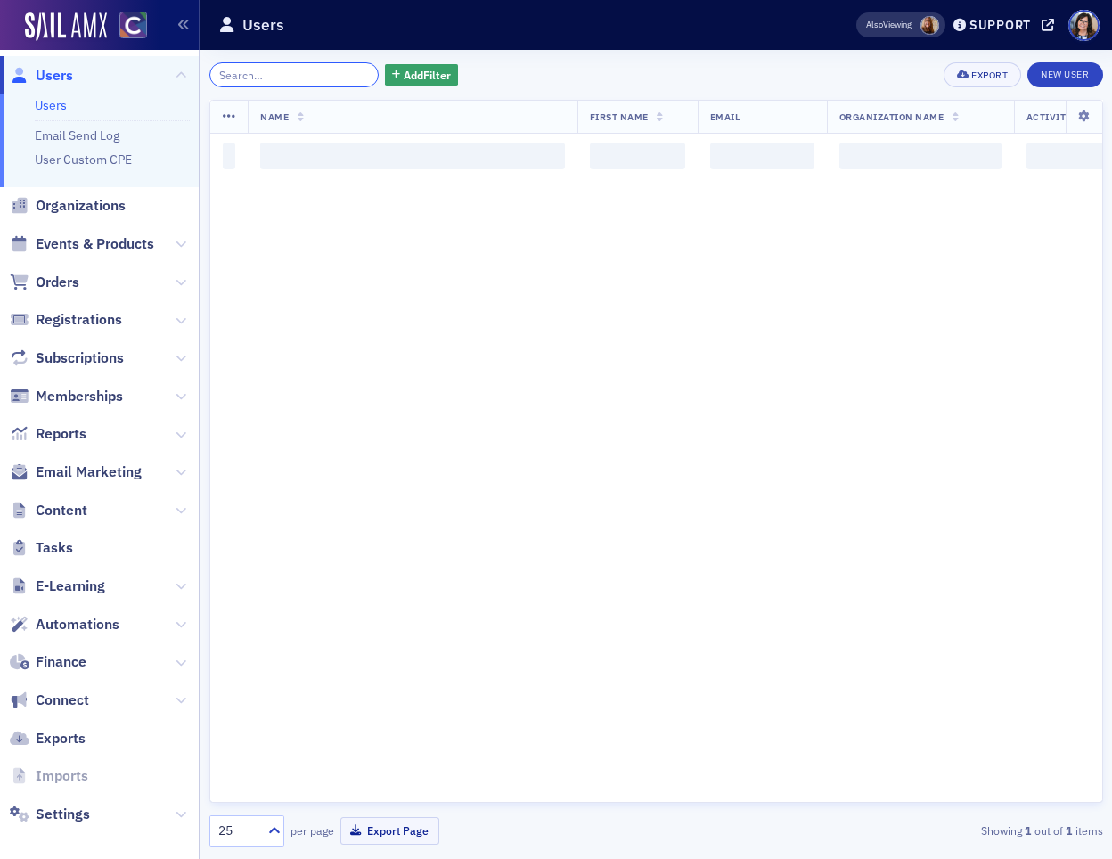
click at [314, 74] on input "search" at bounding box center [294, 74] width 170 height 25
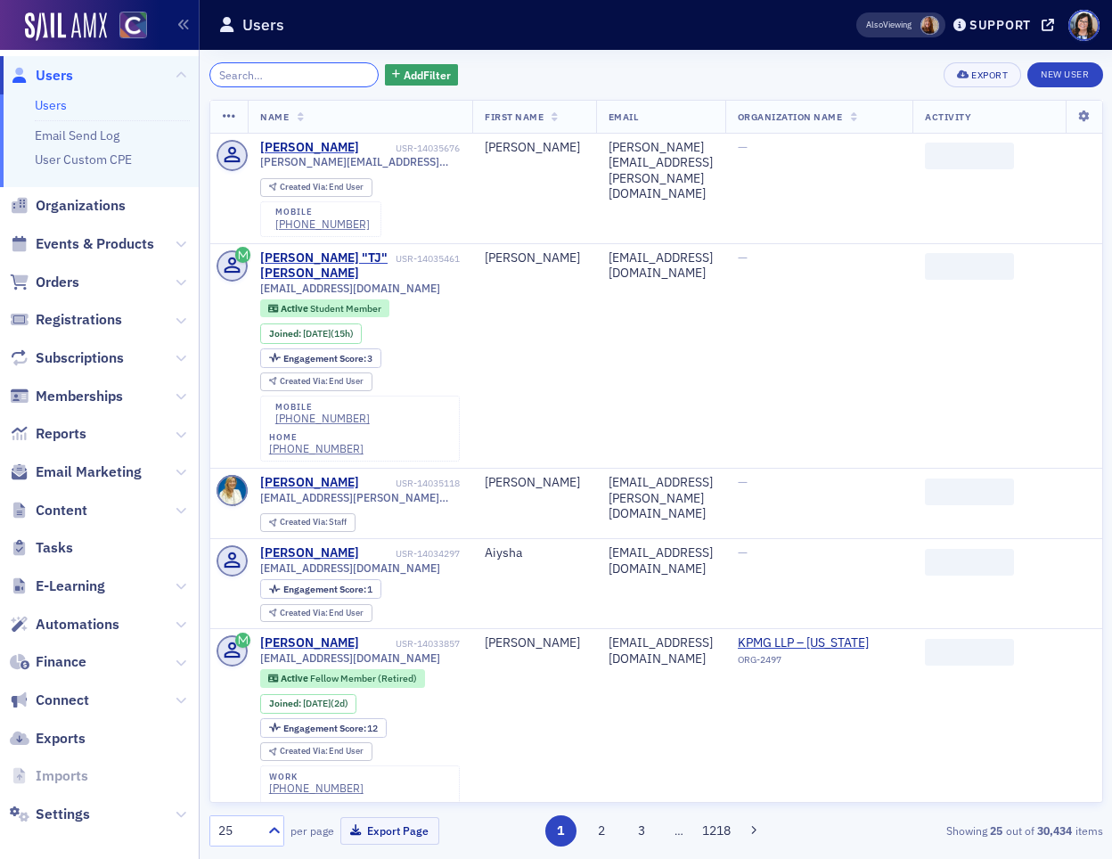
paste input "USR-7388"
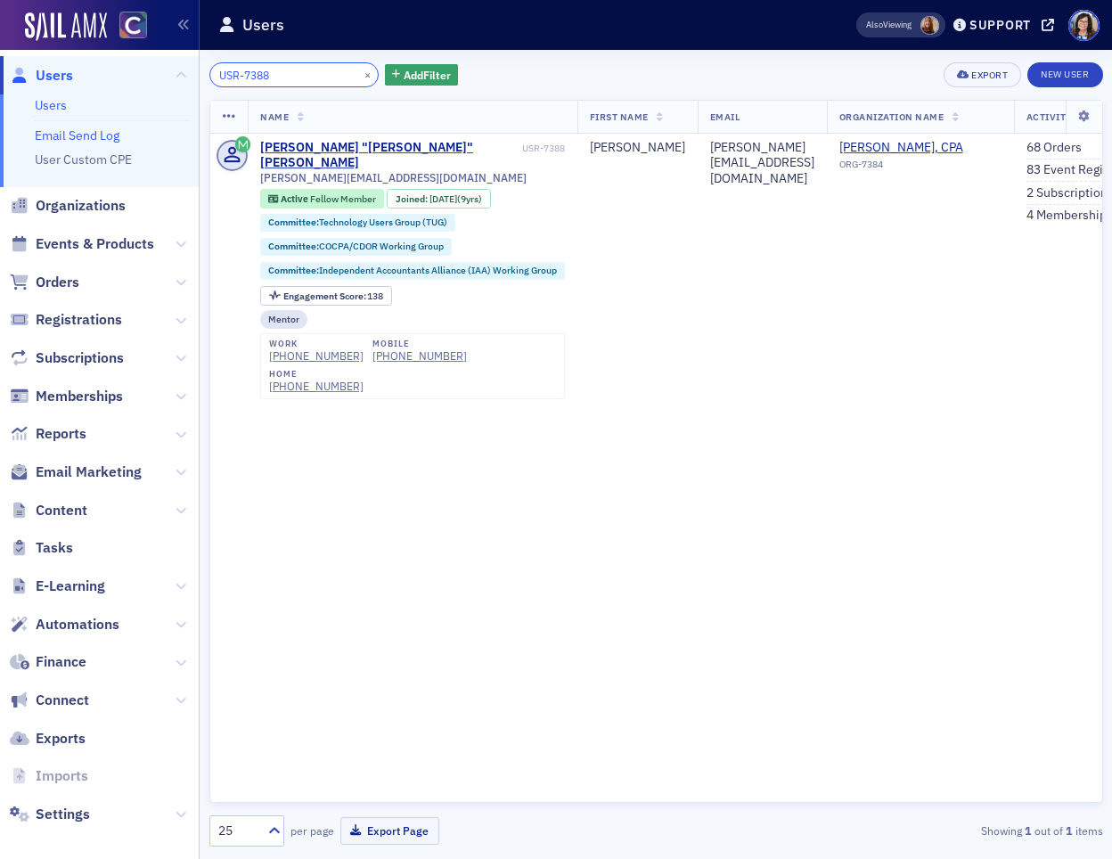
type input "USR-7388"
drag, startPoint x: 342, startPoint y: 73, endPoint x: 304, endPoint y: 78, distance: 38.7
click at [360, 73] on button "×" at bounding box center [368, 74] width 16 height 16
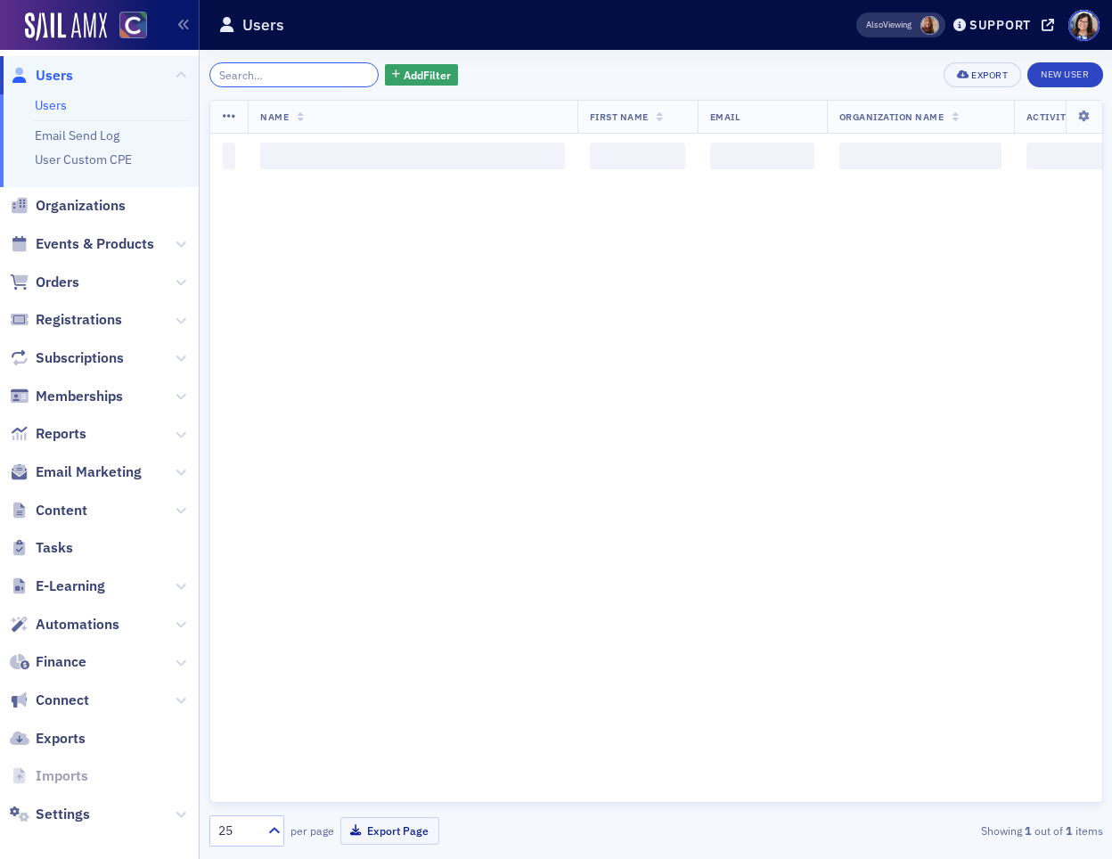
click at [303, 78] on input "search" at bounding box center [294, 74] width 170 height 25
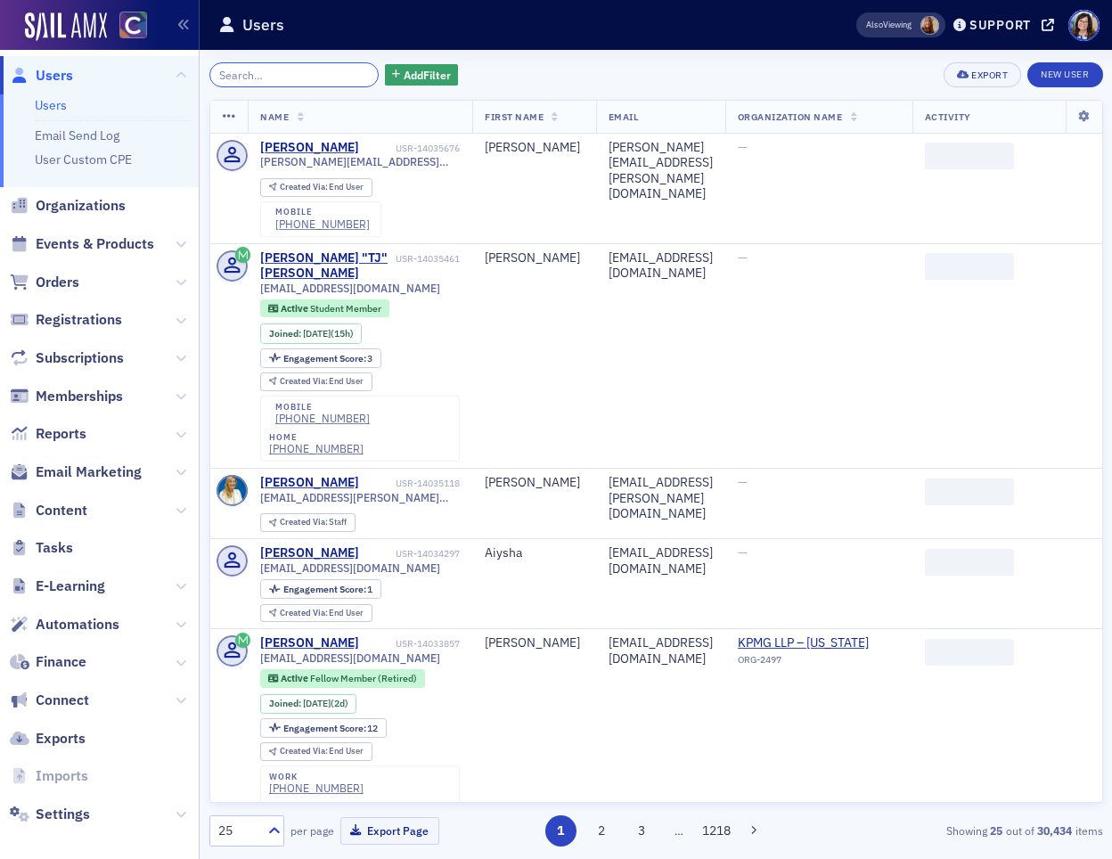
paste input "USR-16223"
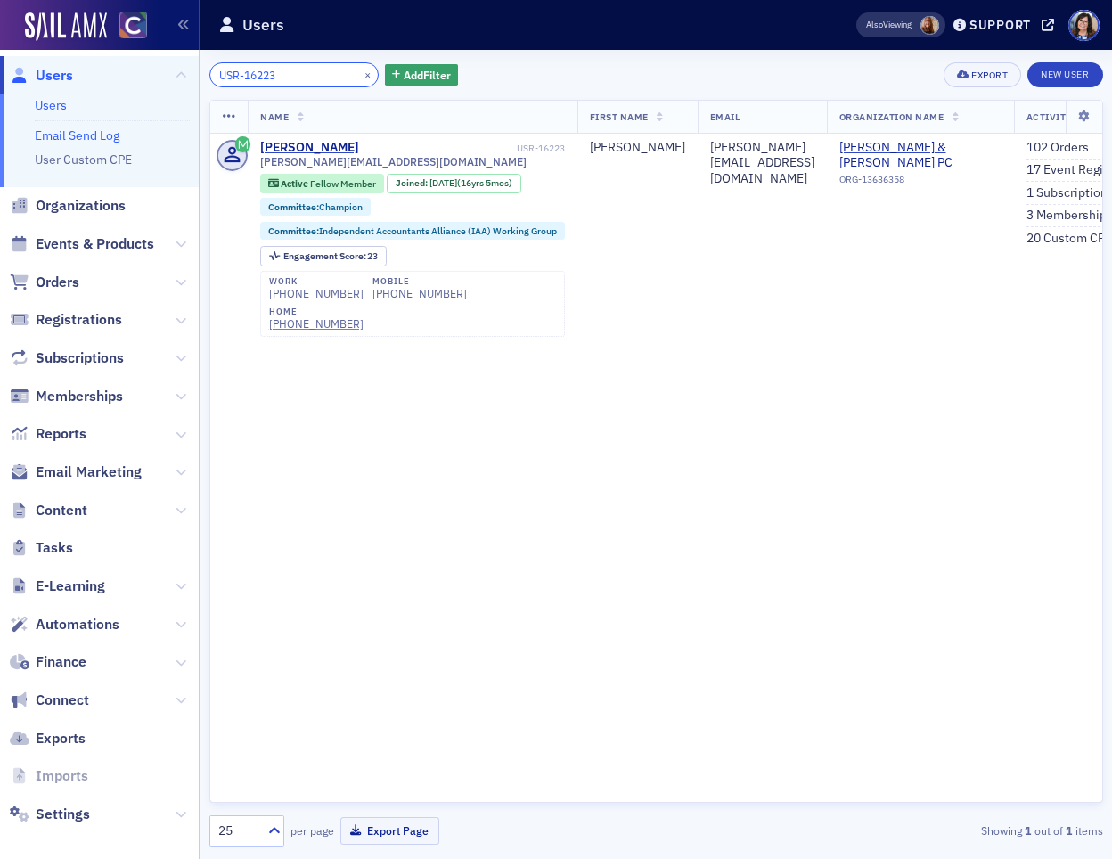
type input "USR-16223"
click at [360, 73] on button "×" at bounding box center [368, 74] width 16 height 16
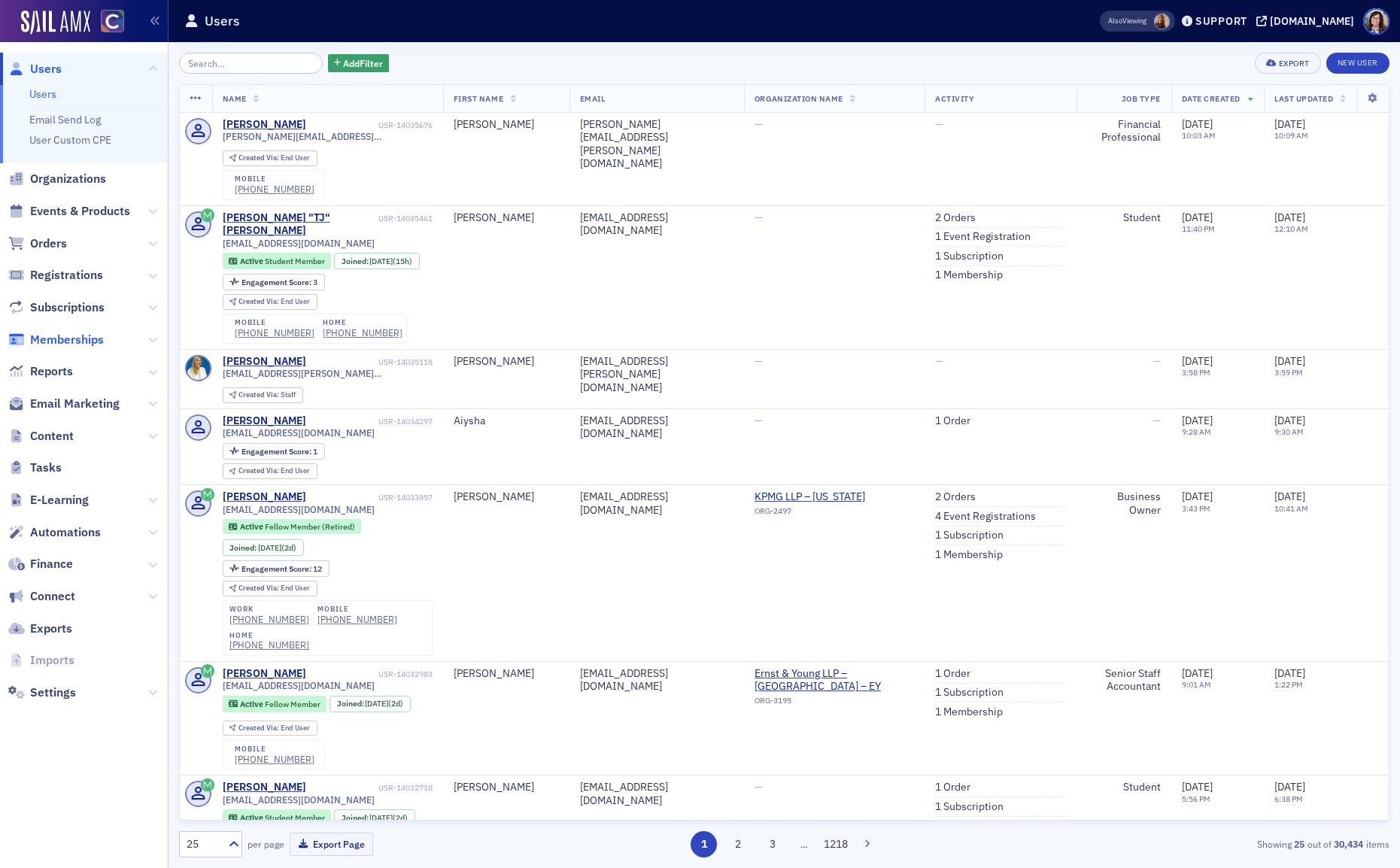
click at [71, 346] on span "Memberships" at bounding box center [67, 340] width 73 height 17
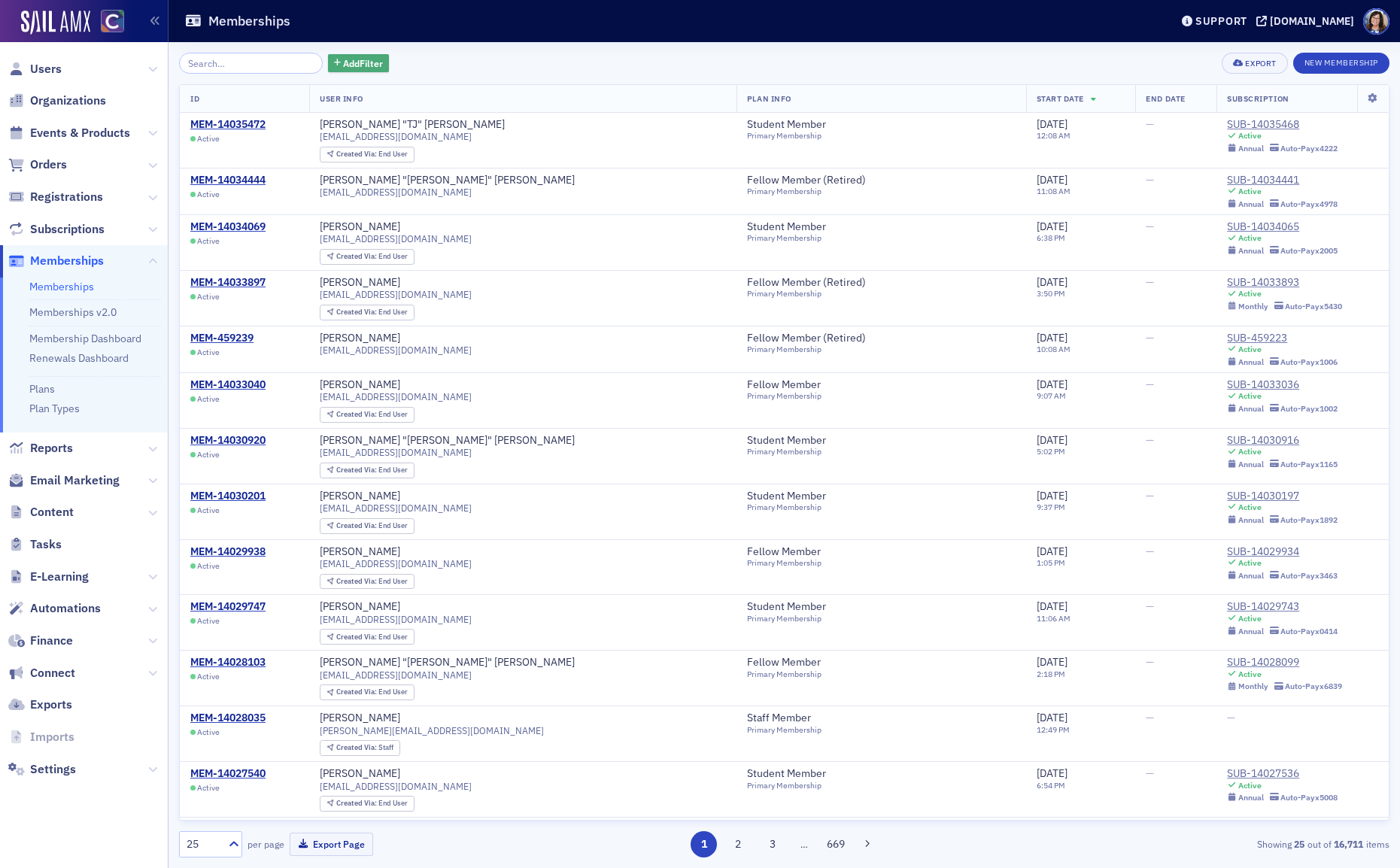
click at [343, 62] on span "Add Filter" at bounding box center [362, 63] width 40 height 14
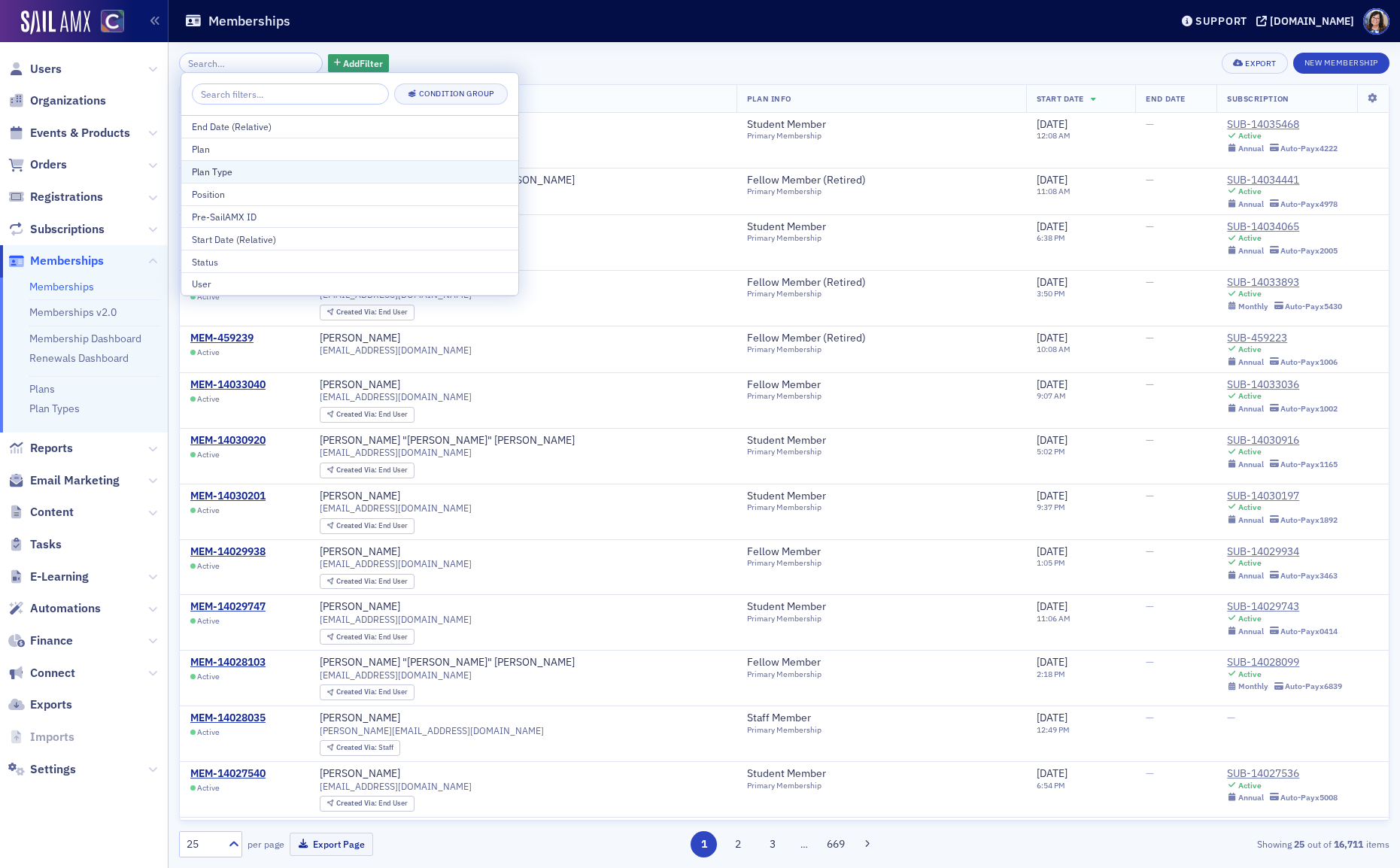
click at [270, 176] on div "Plan Type" at bounding box center [350, 171] width 316 height 14
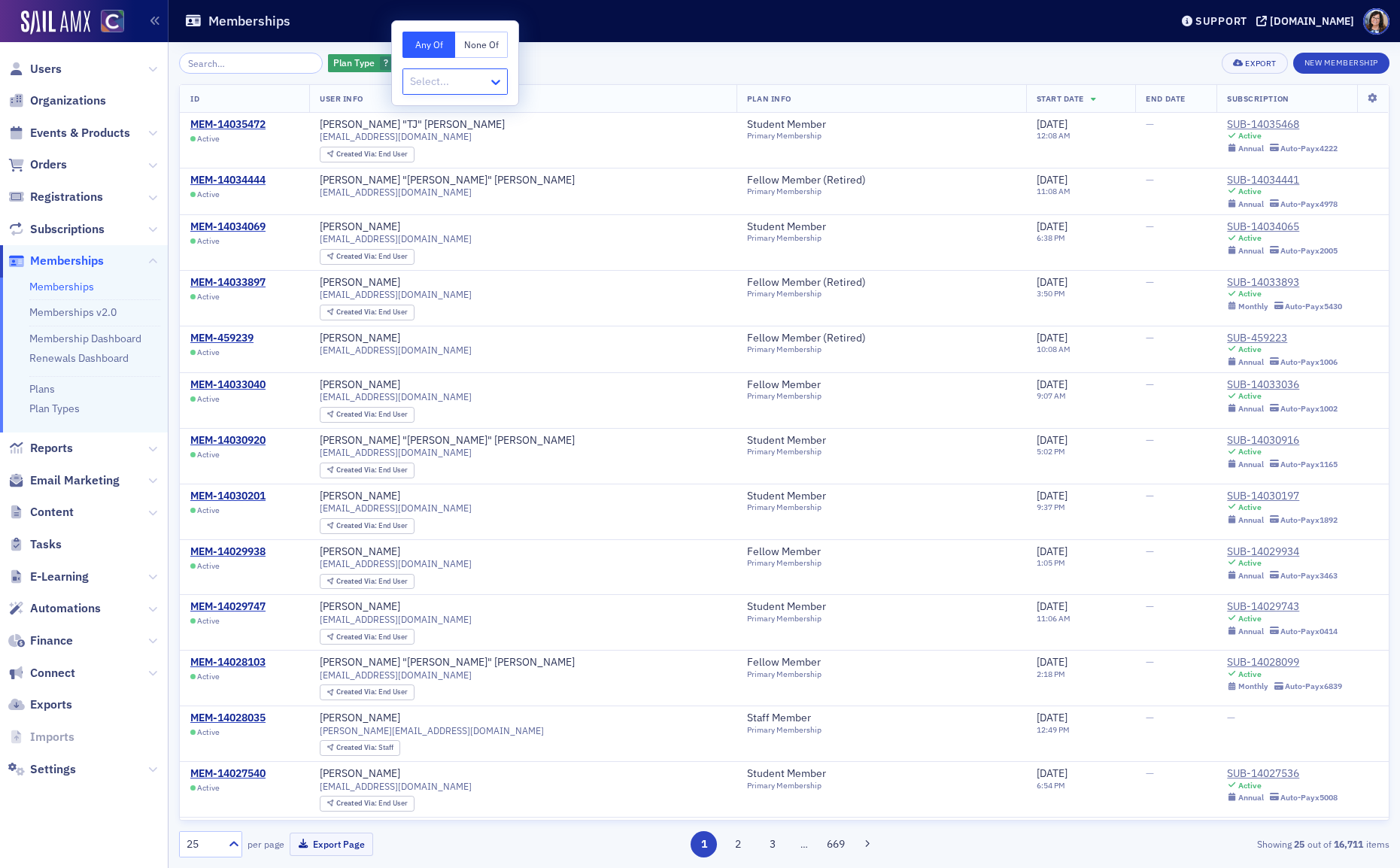
click at [497, 80] on icon at bounding box center [496, 82] width 15 height 15
type input "s"
click at [386, 69] on div "Plan Type ?" at bounding box center [370, 63] width 83 height 19
click at [395, 65] on span "button" at bounding box center [402, 63] width 14 height 14
click at [355, 66] on span "Add Filter" at bounding box center [362, 63] width 40 height 14
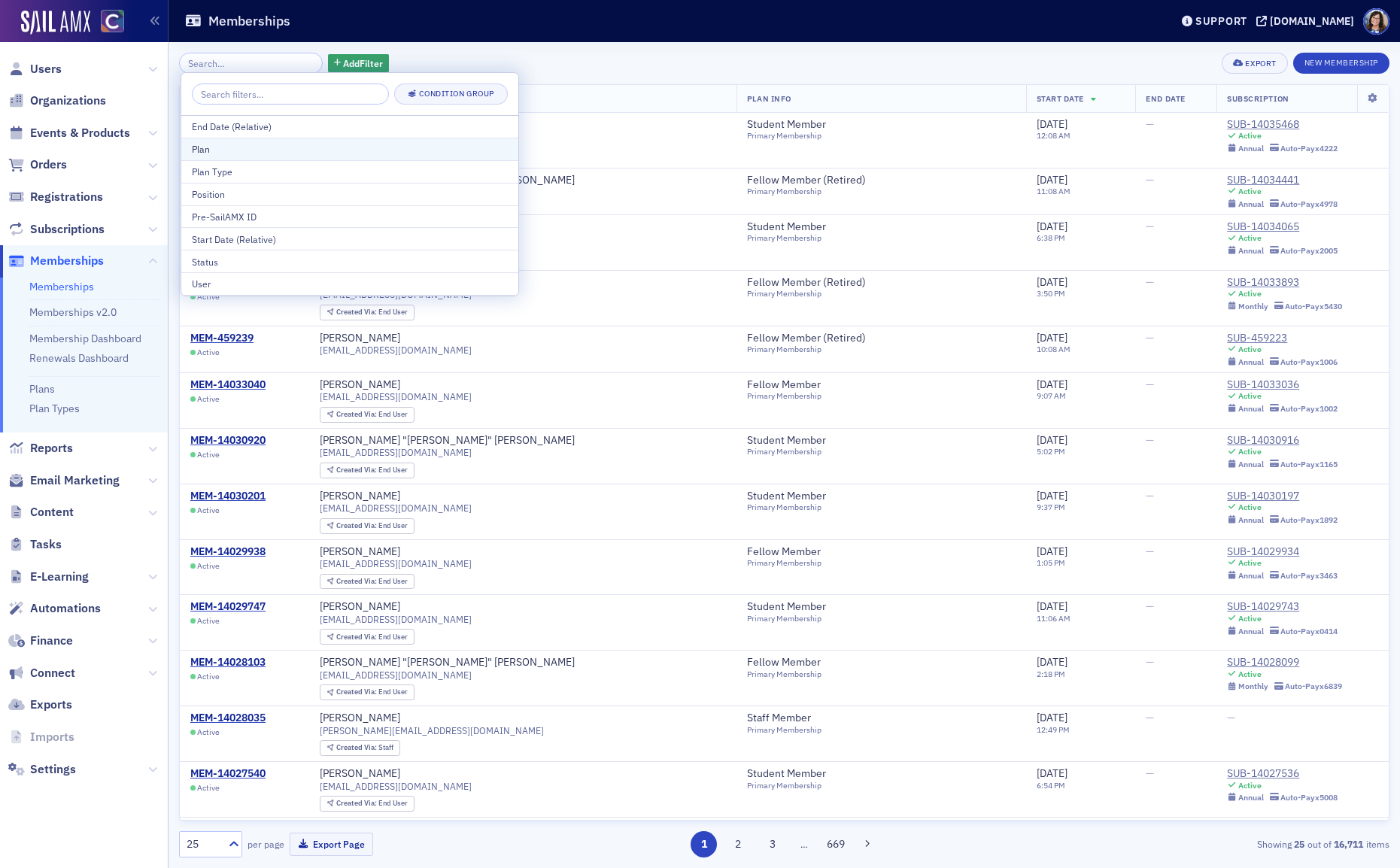
click at [266, 153] on div "Plan" at bounding box center [350, 149] width 316 height 14
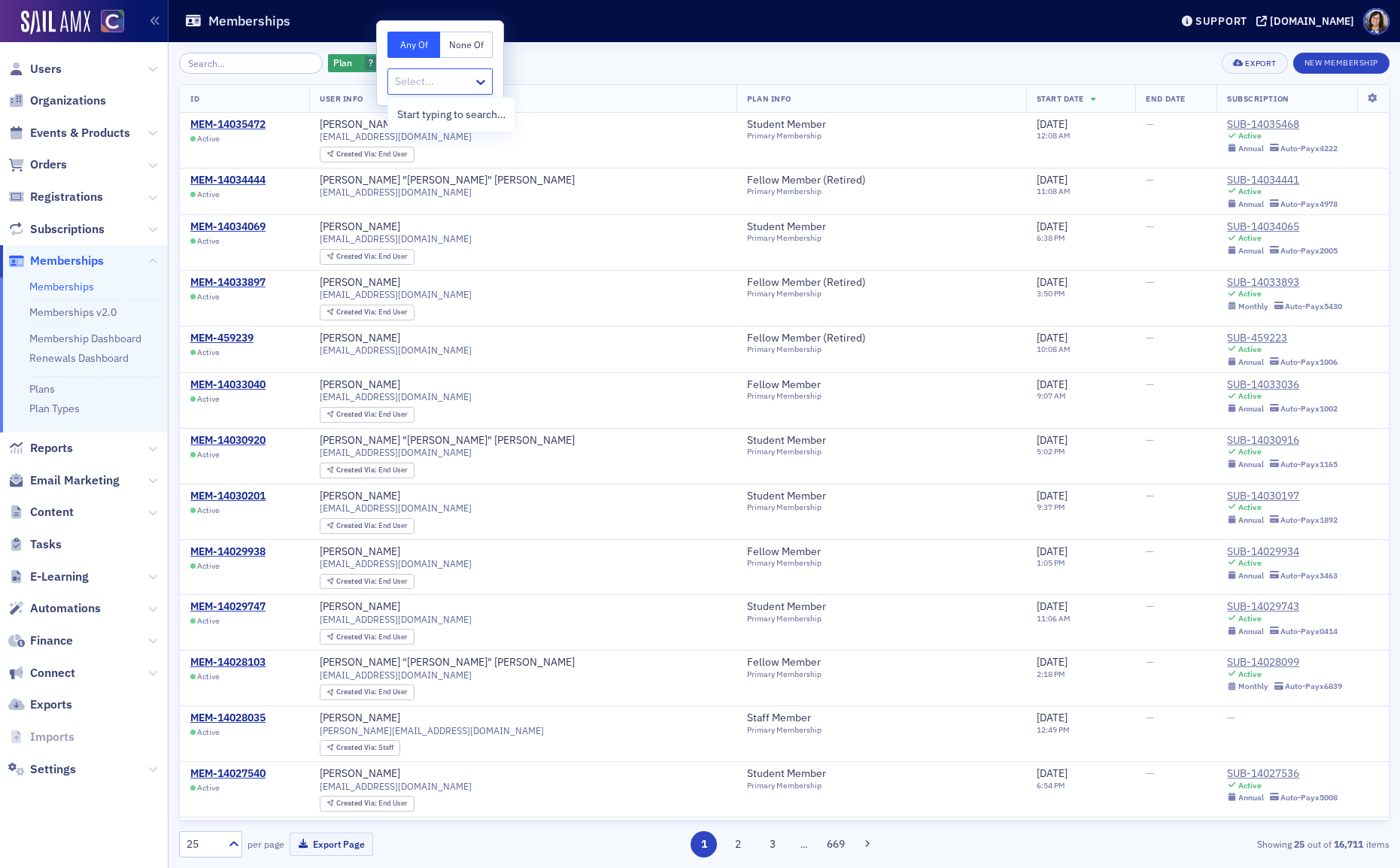
click at [453, 80] on div at bounding box center [432, 82] width 79 height 19
type input "st"
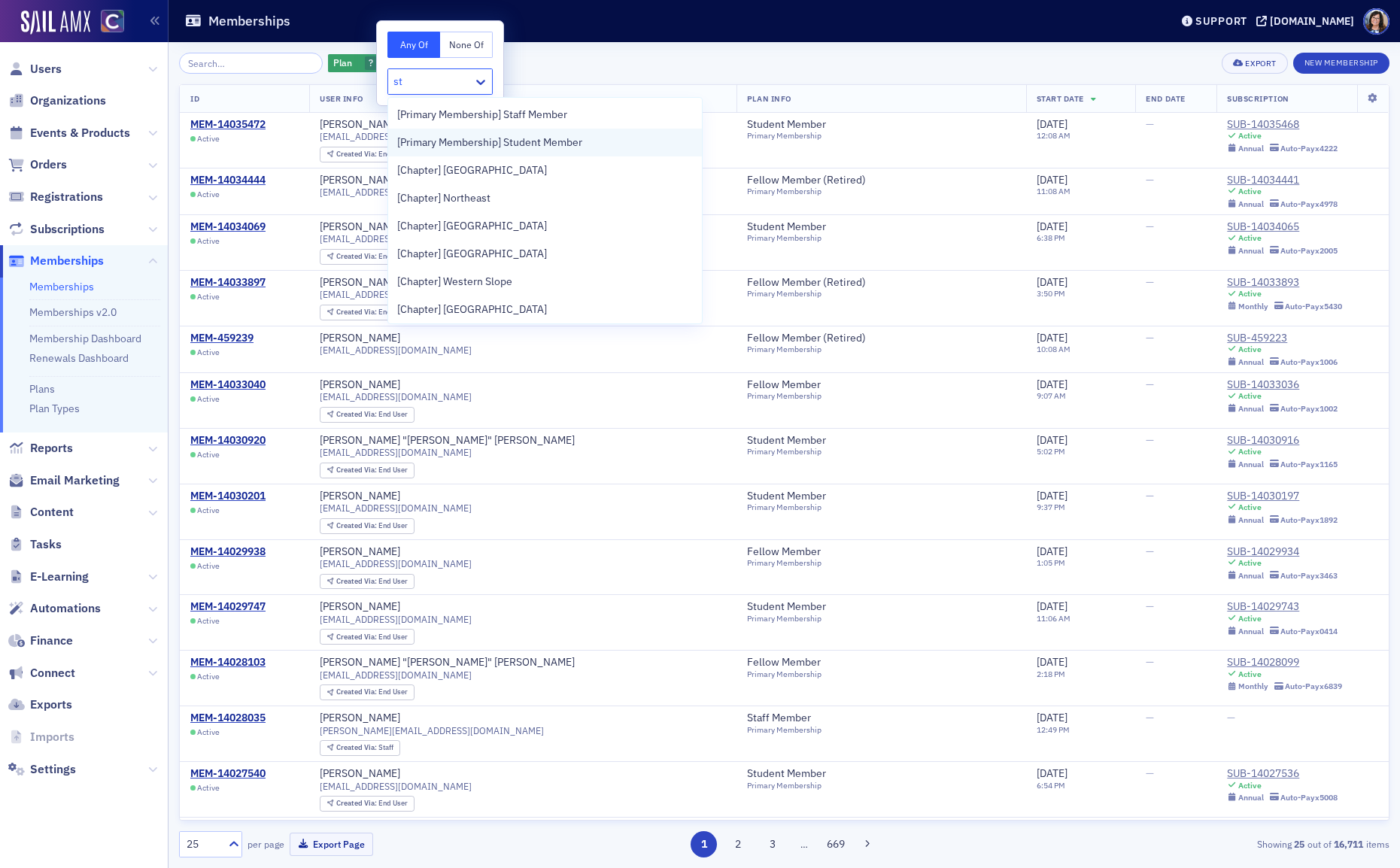
click at [507, 148] on span "[Primary Membership] Student Member" at bounding box center [489, 142] width 185 height 16
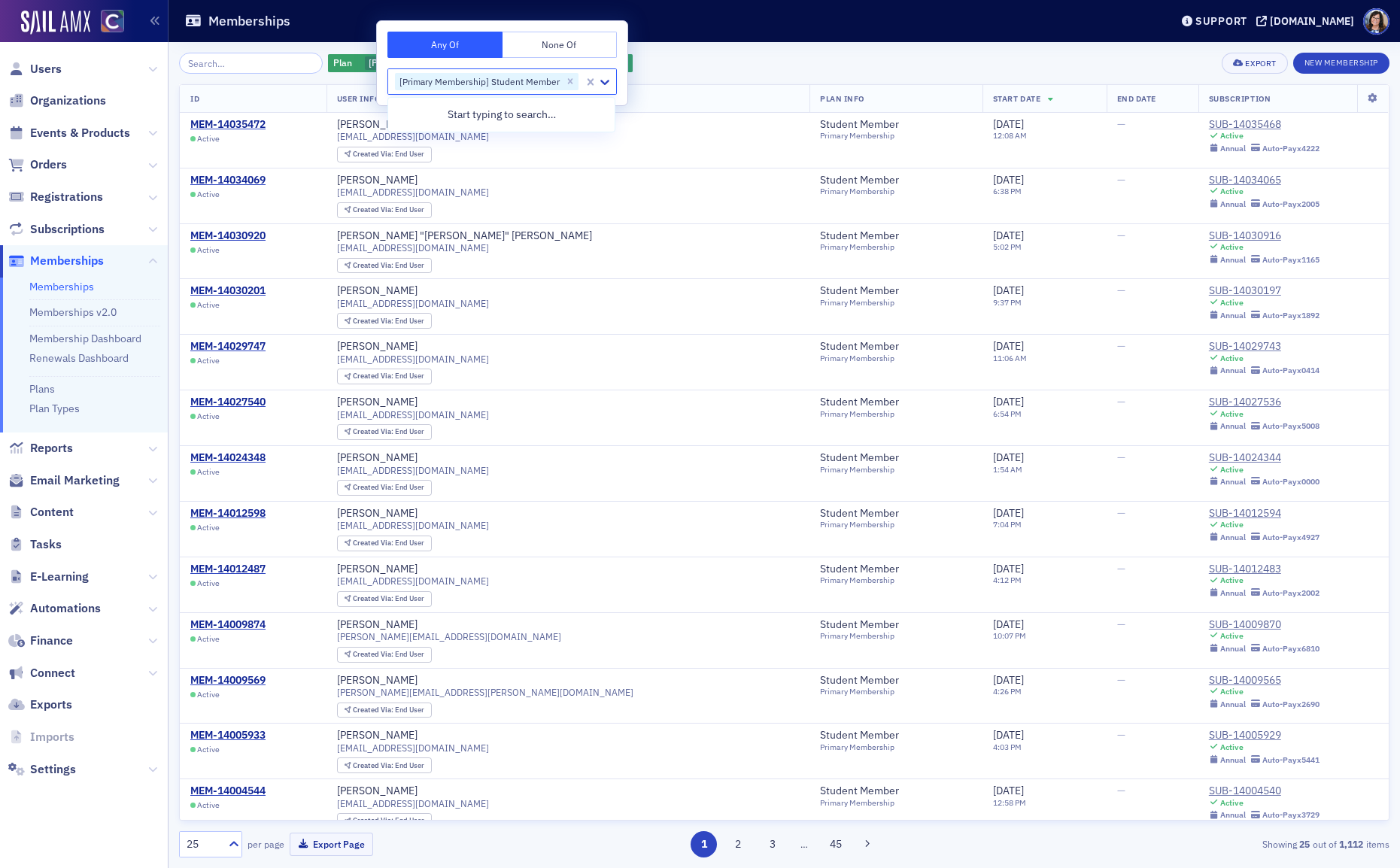
click at [686, 76] on div "Plan [Primary Membership] Student Member Add Filter Export New Membership ID Us…" at bounding box center [784, 454] width 1211 height 805
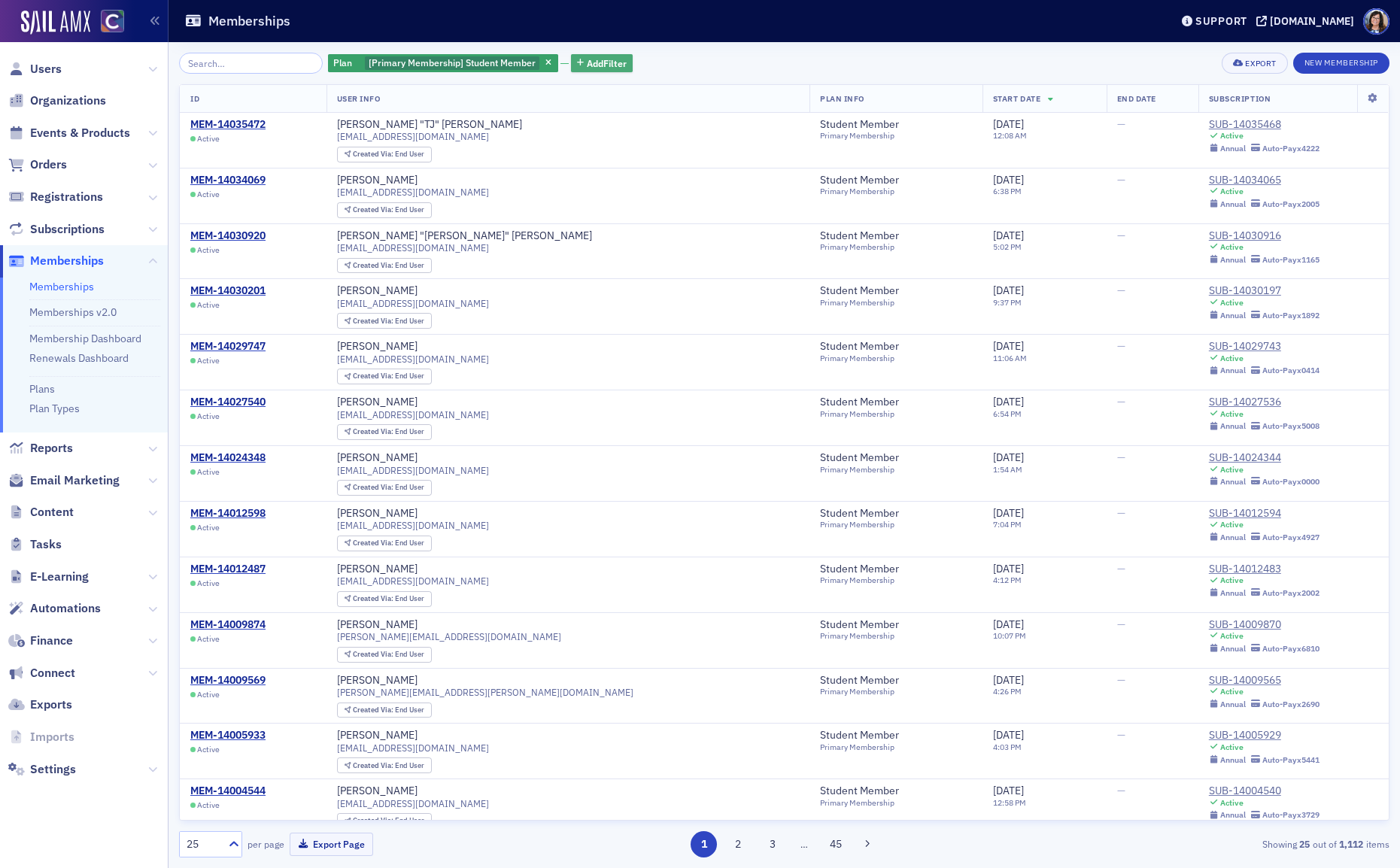
click at [587, 60] on span "Add Filter" at bounding box center [606, 63] width 40 height 14
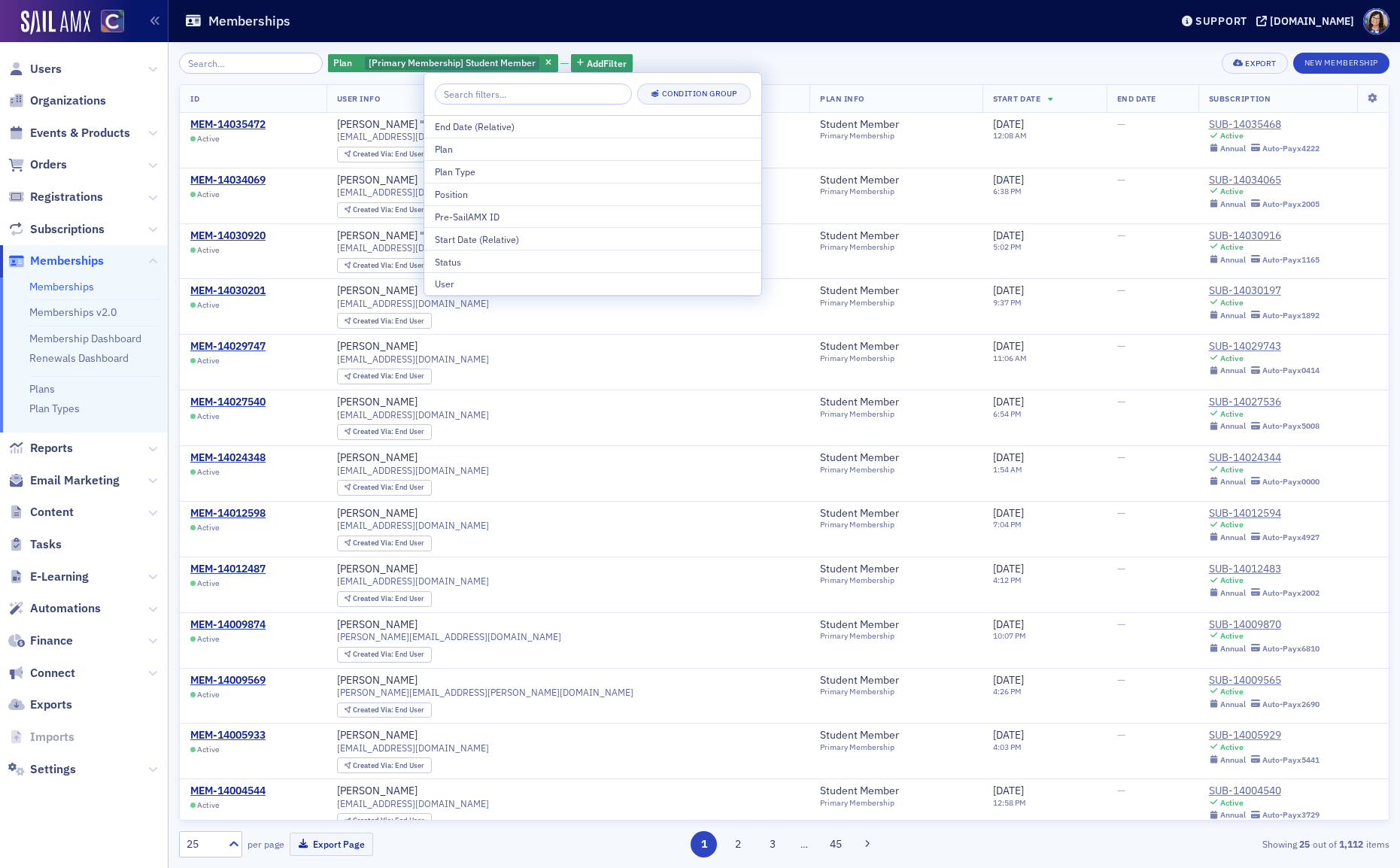
click at [795, 50] on div "Plan [Primary Membership] Student Member Add Filter Export New Membership ID Us…" at bounding box center [784, 455] width 1211 height 826
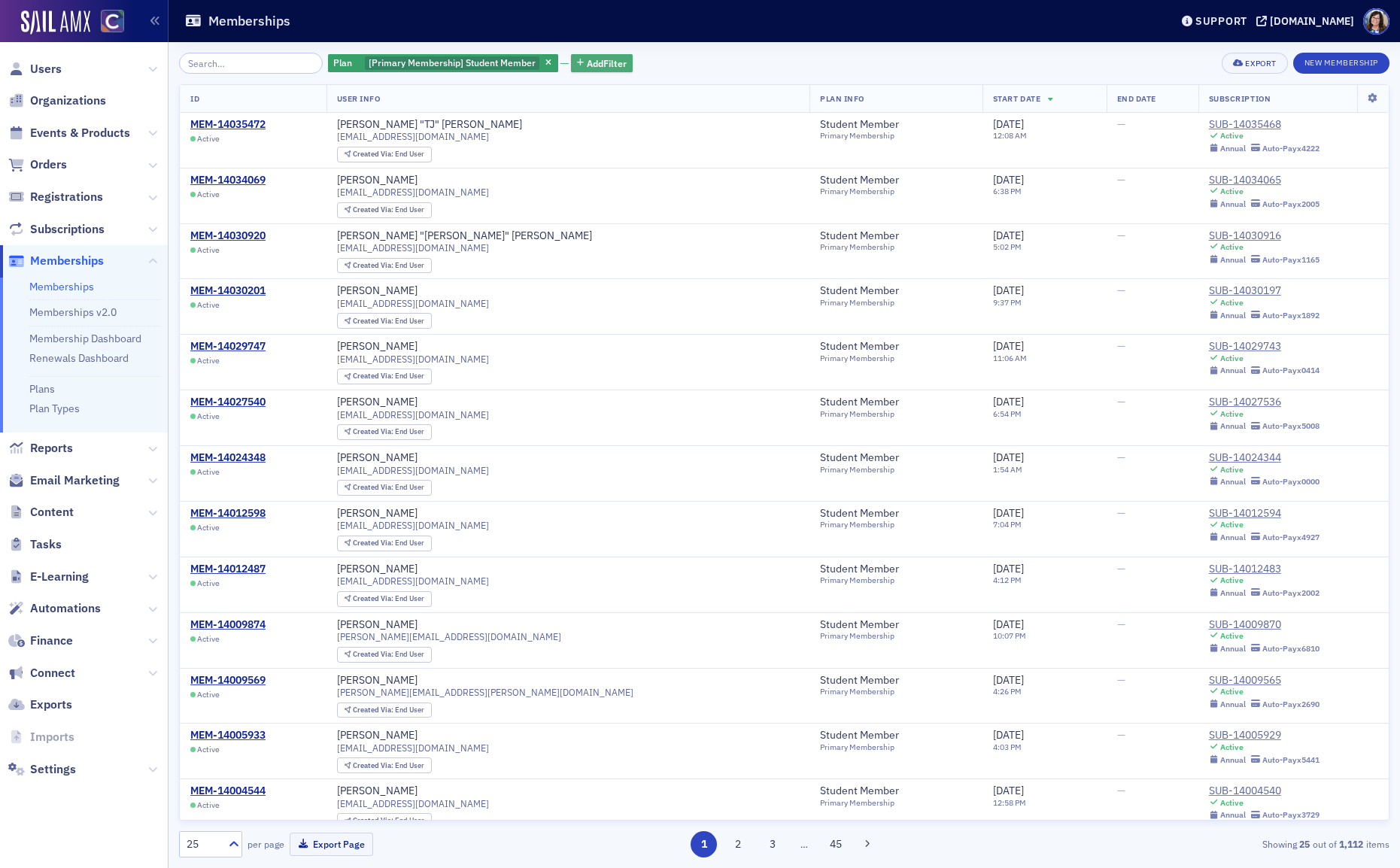
click at [587, 64] on span "Add Filter" at bounding box center [606, 63] width 40 height 14
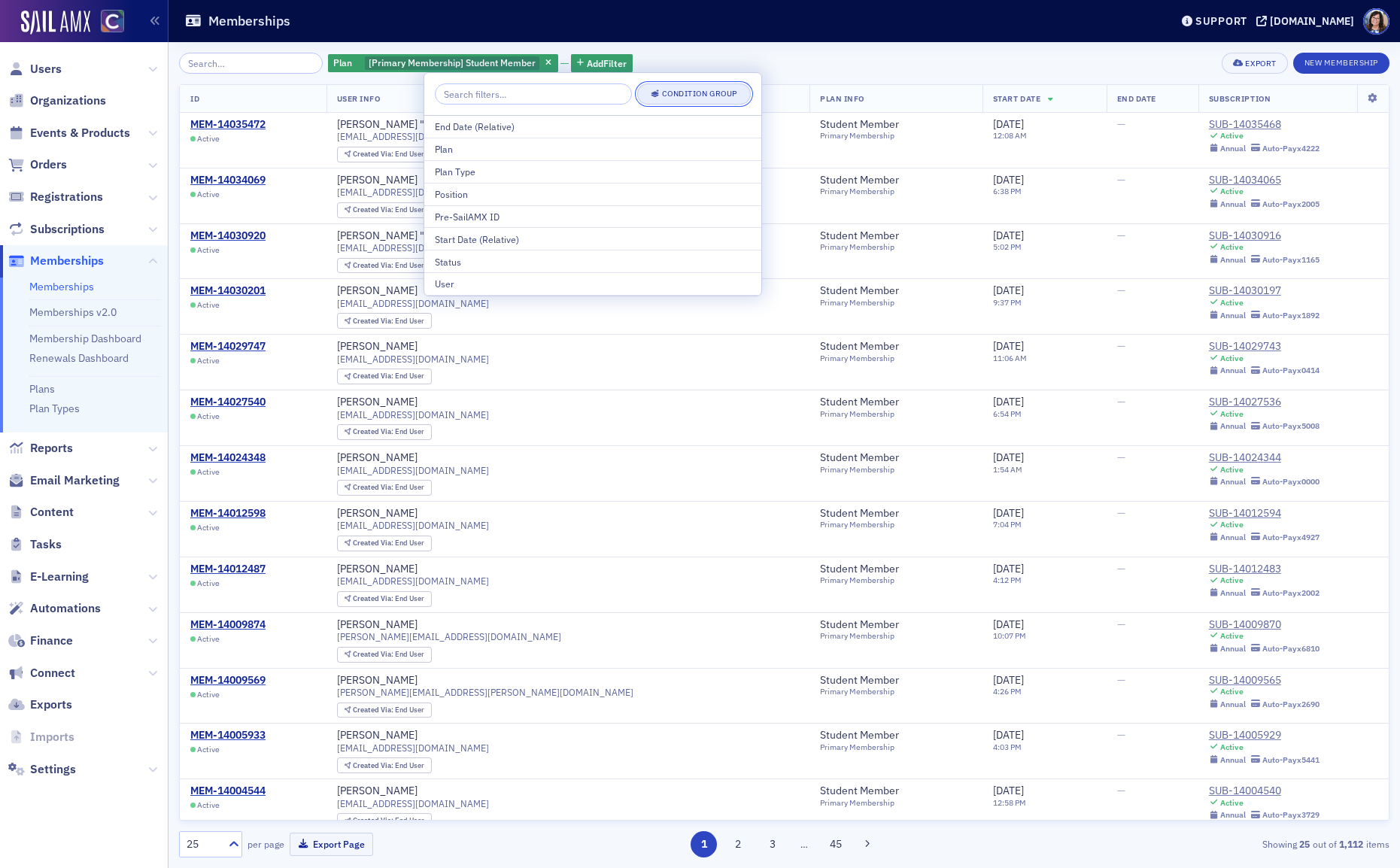
click at [664, 95] on div "Condition Group" at bounding box center [699, 94] width 75 height 8
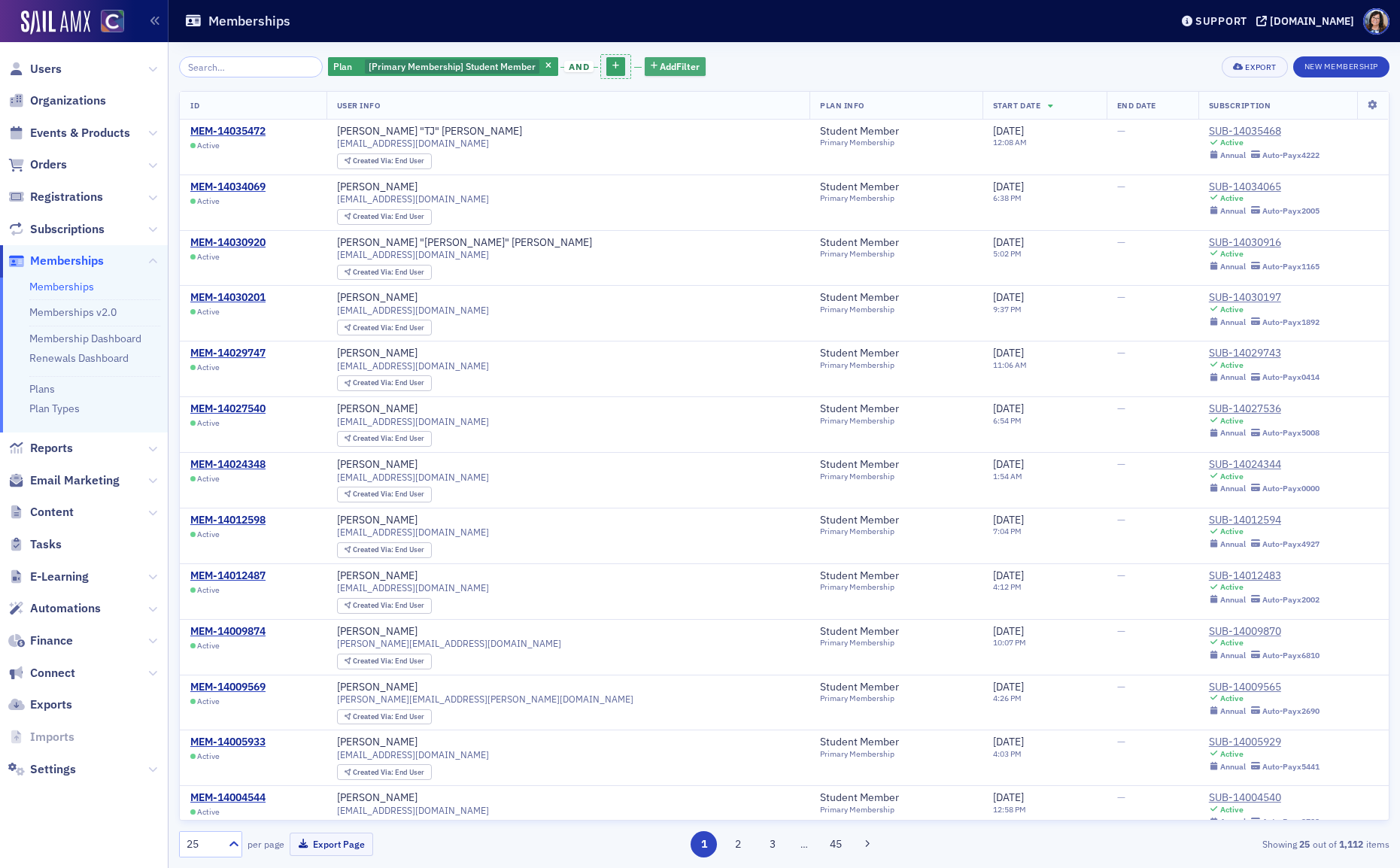
click at [669, 68] on span "Add Filter" at bounding box center [679, 66] width 40 height 14
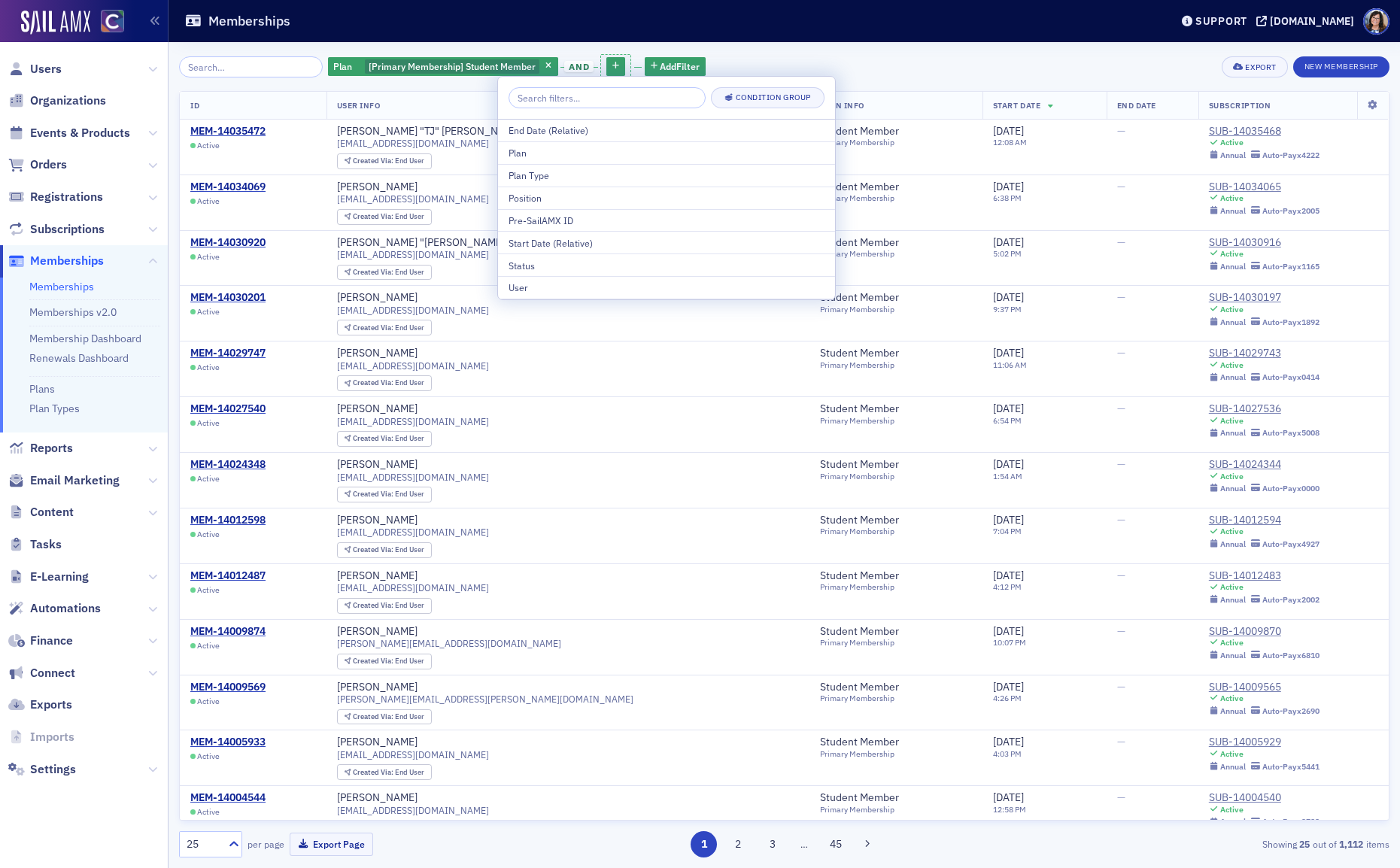
click at [773, 56] on div "Plan [Primary Membership] Student Member and Add Filter Export New Membership" at bounding box center [784, 66] width 1211 height 28
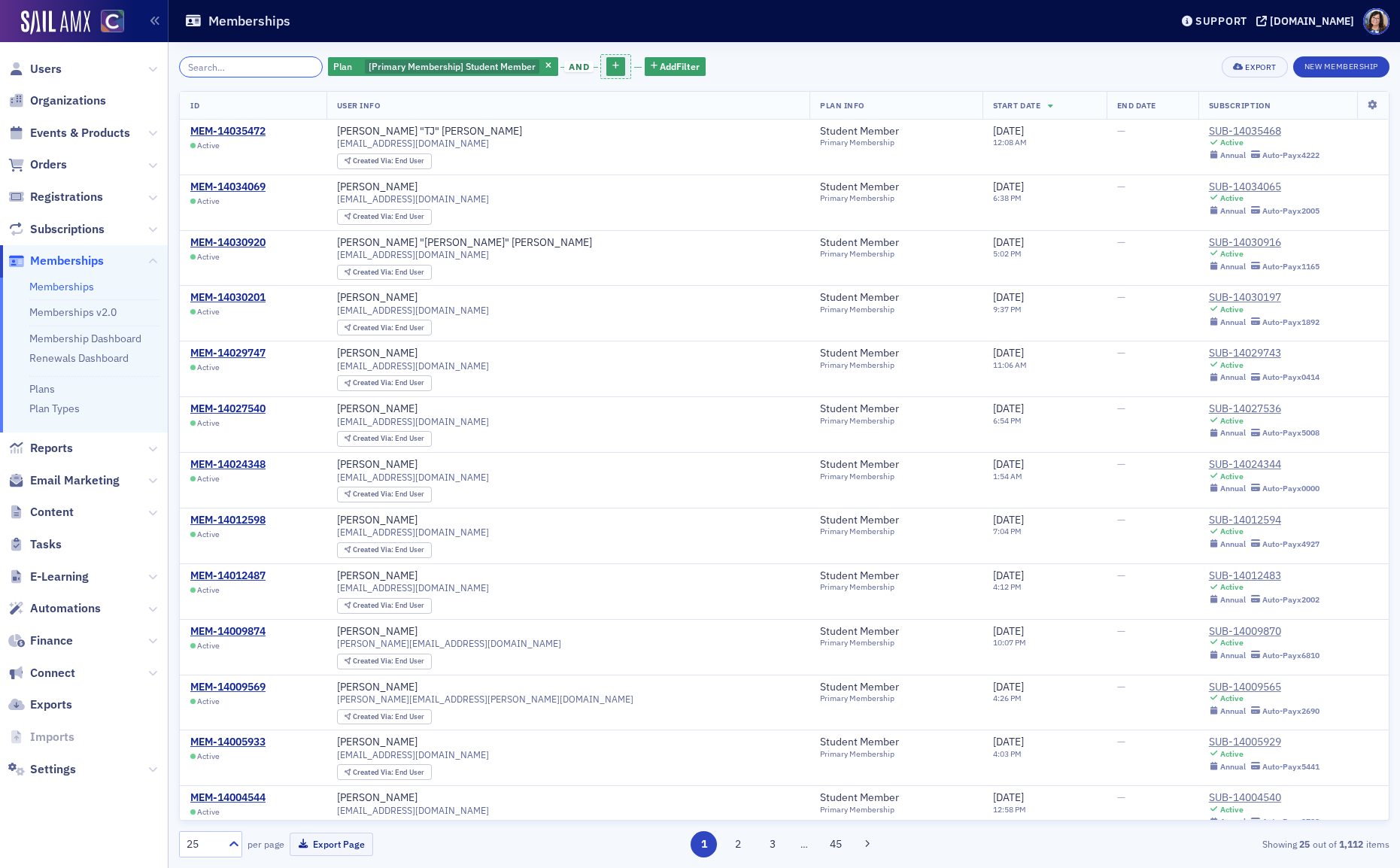
click at [252, 72] on input "search" at bounding box center [251, 67] width 144 height 21
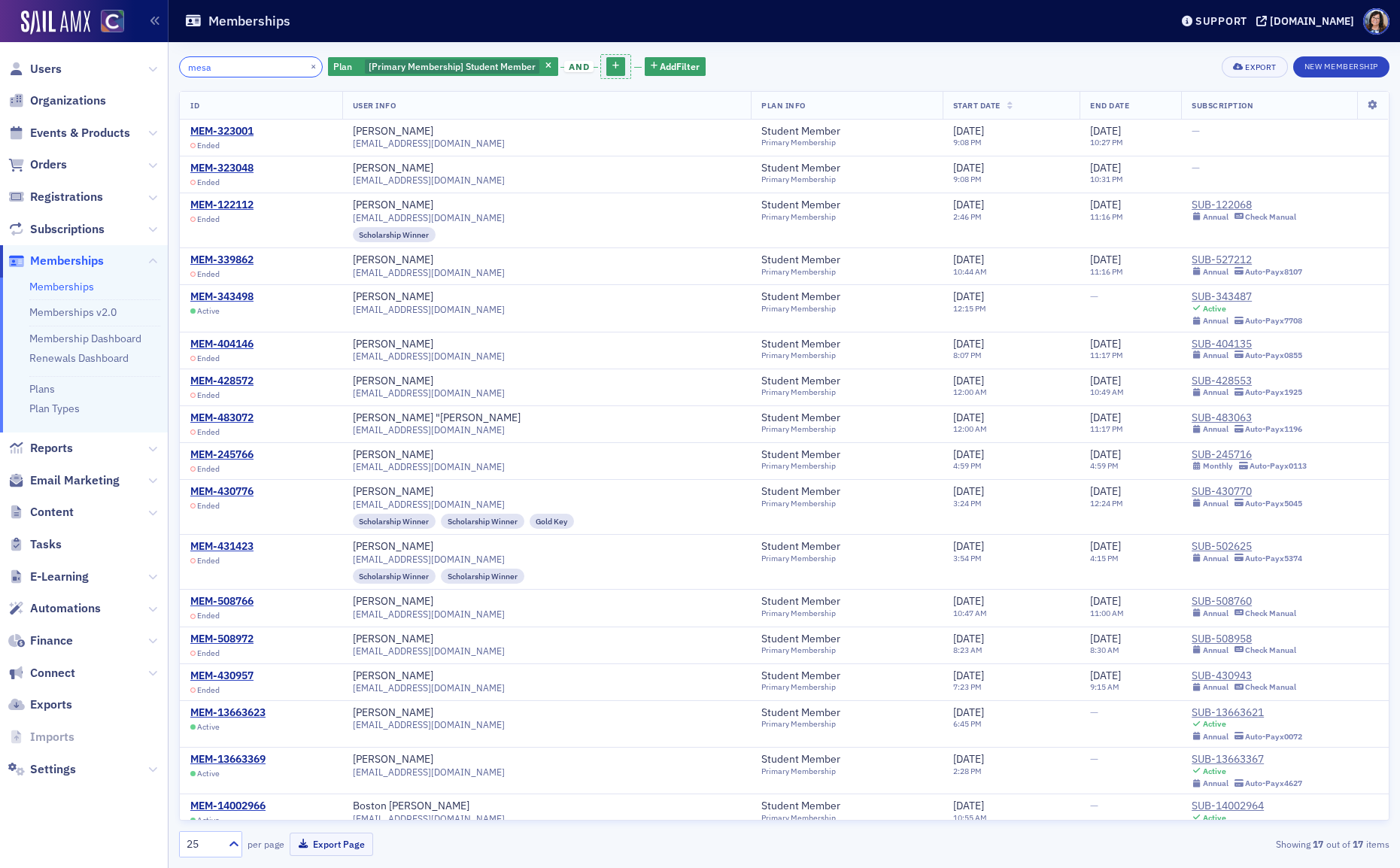
type input "mesa"
